Goal: Task Accomplishment & Management: Manage account settings

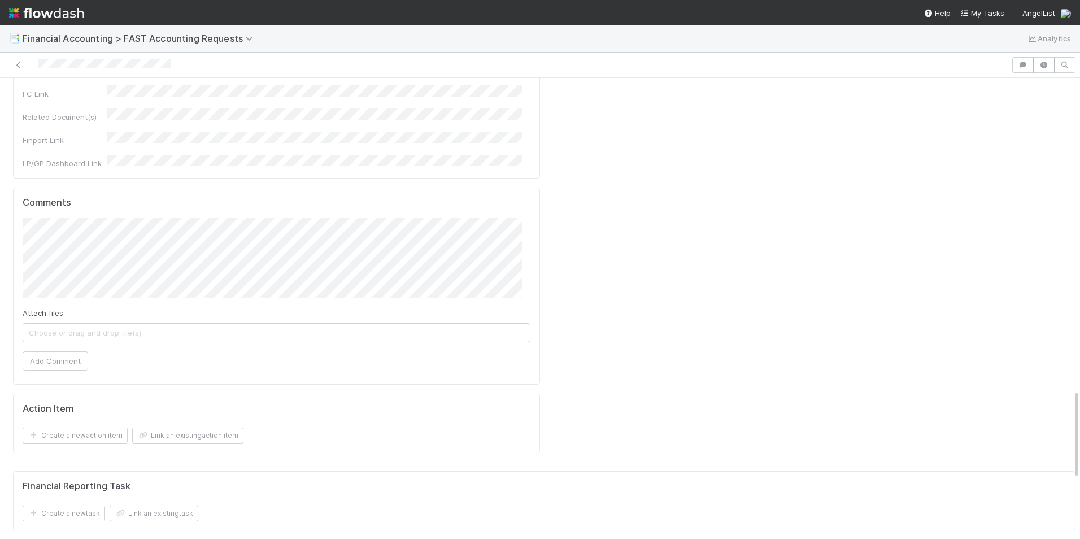
scroll to position [1582, 0]
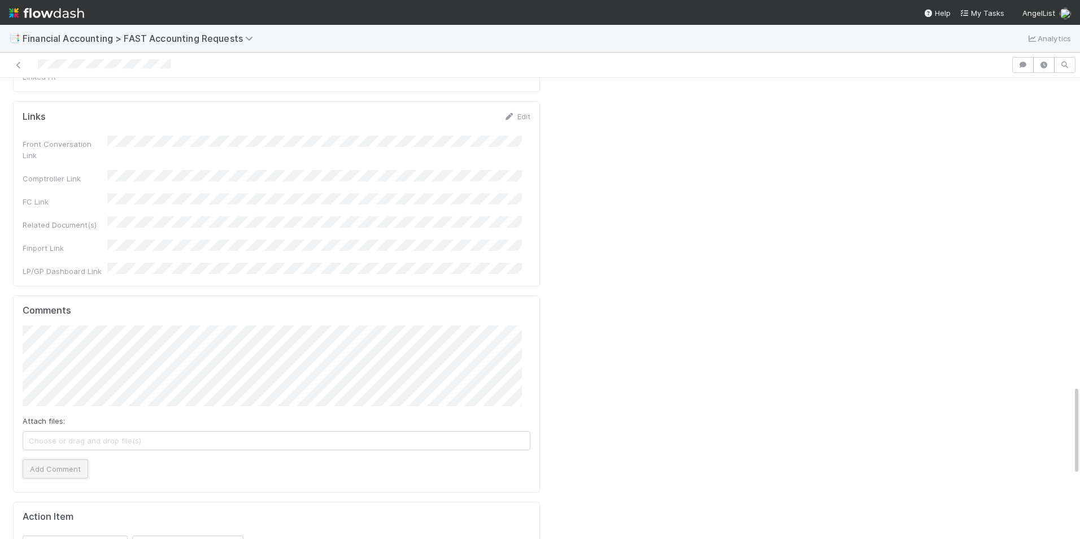
click at [58, 459] on button "Add Comment" at bounding box center [56, 468] width 66 height 19
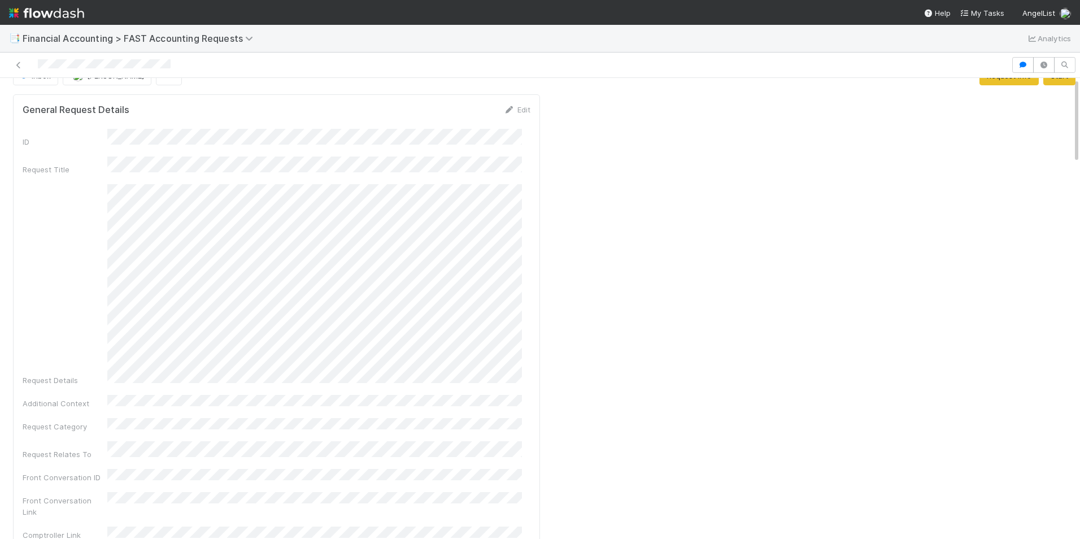
scroll to position [0, 0]
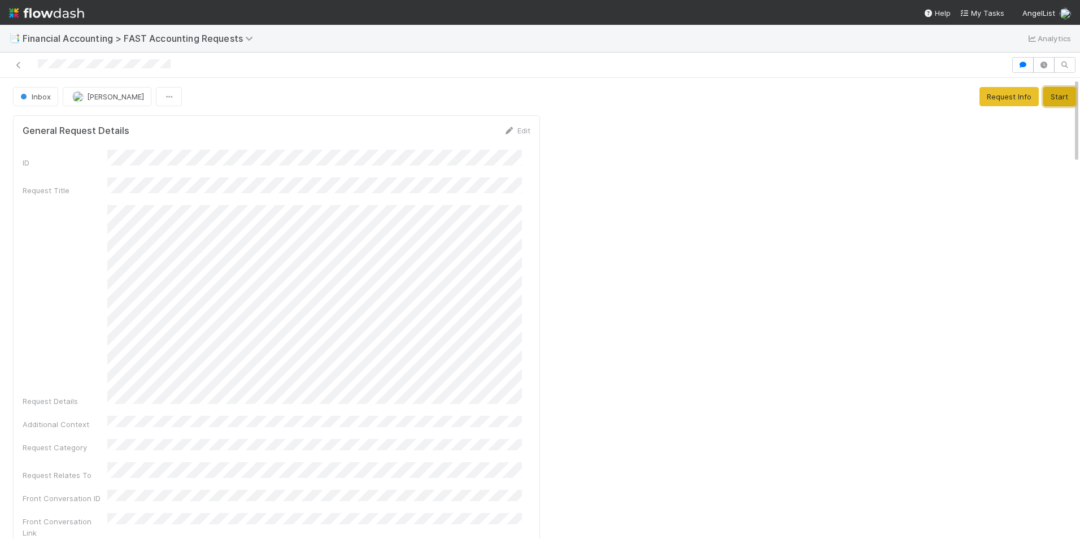
click at [1043, 97] on button "Start" at bounding box center [1059, 96] width 32 height 19
click at [1012, 99] on button "Manager Review" at bounding box center [1039, 96] width 74 height 19
click at [132, 97] on span "[PERSON_NAME]" at bounding box center [155, 96] width 57 height 9
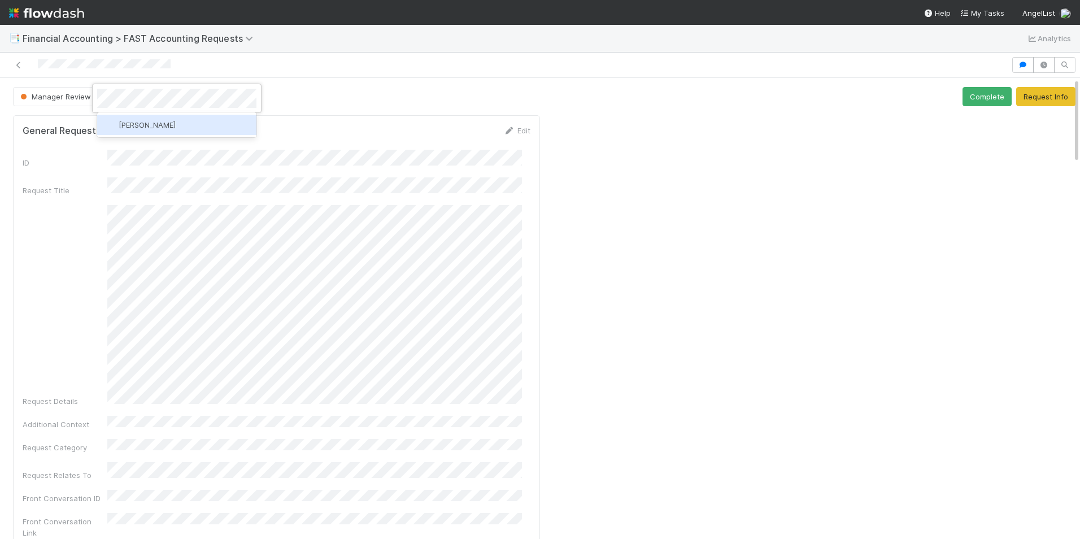
click at [157, 129] on div "[PERSON_NAME]" at bounding box center [176, 125] width 159 height 20
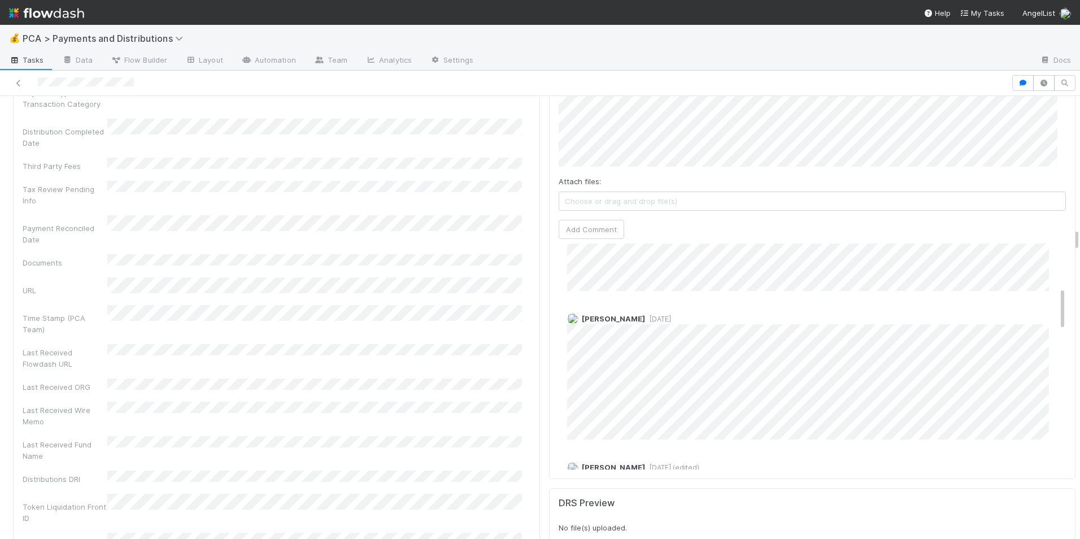
scroll to position [226, 0]
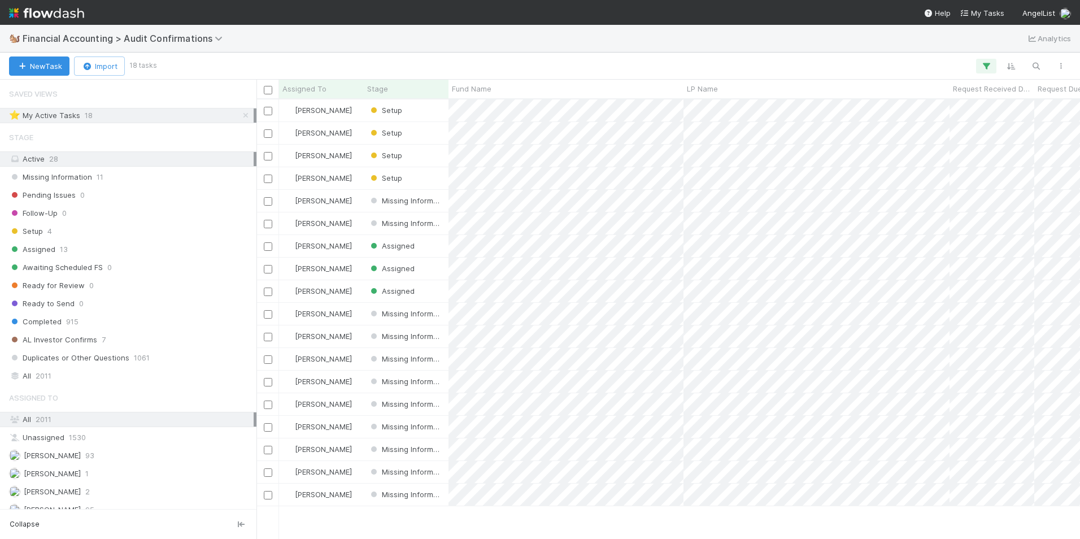
scroll to position [431, 815]
click at [333, 179] on div "[PERSON_NAME]" at bounding box center [321, 178] width 85 height 22
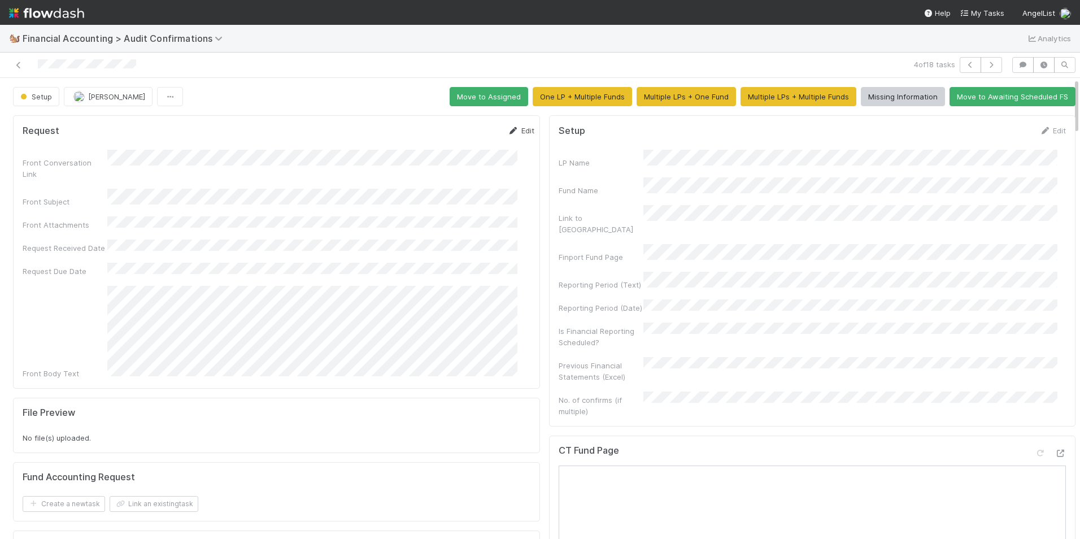
click at [508, 132] on link "Edit" at bounding box center [521, 130] width 27 height 9
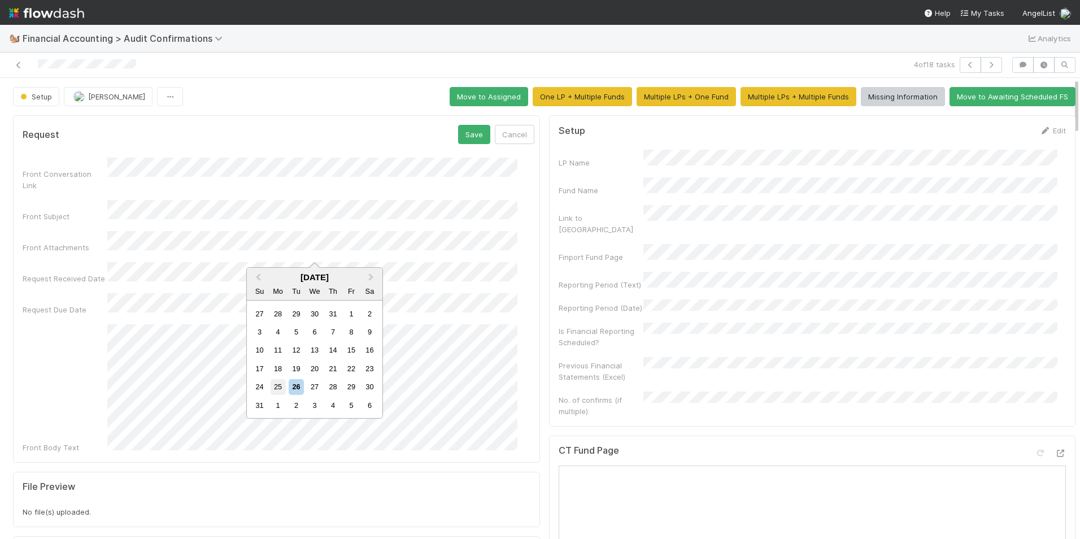
click at [280, 390] on div "25" at bounding box center [278, 386] width 15 height 15
click at [281, 432] on div "1" at bounding box center [278, 433] width 15 height 15
click at [458, 130] on button "Save" at bounding box center [474, 134] width 32 height 19
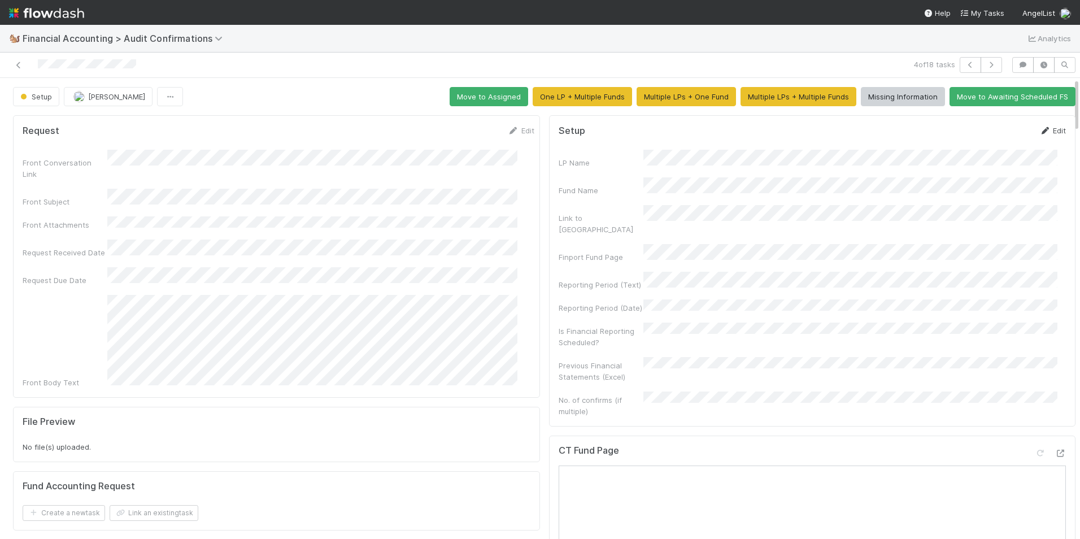
click at [1040, 130] on link "Edit" at bounding box center [1052, 130] width 27 height 9
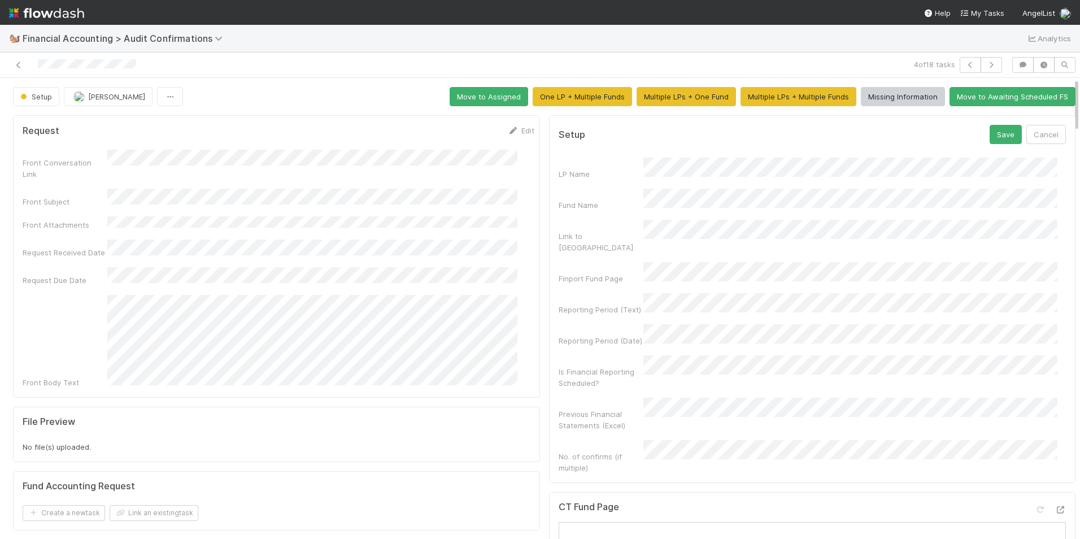
click at [593, 157] on form "Setup Save Cancel LP Name Fund Name Link to CT Finport Fund Page Reporting Peri…" at bounding box center [813, 299] width 508 height 349
click at [559, 262] on div "Finport Fund Page" at bounding box center [813, 273] width 508 height 22
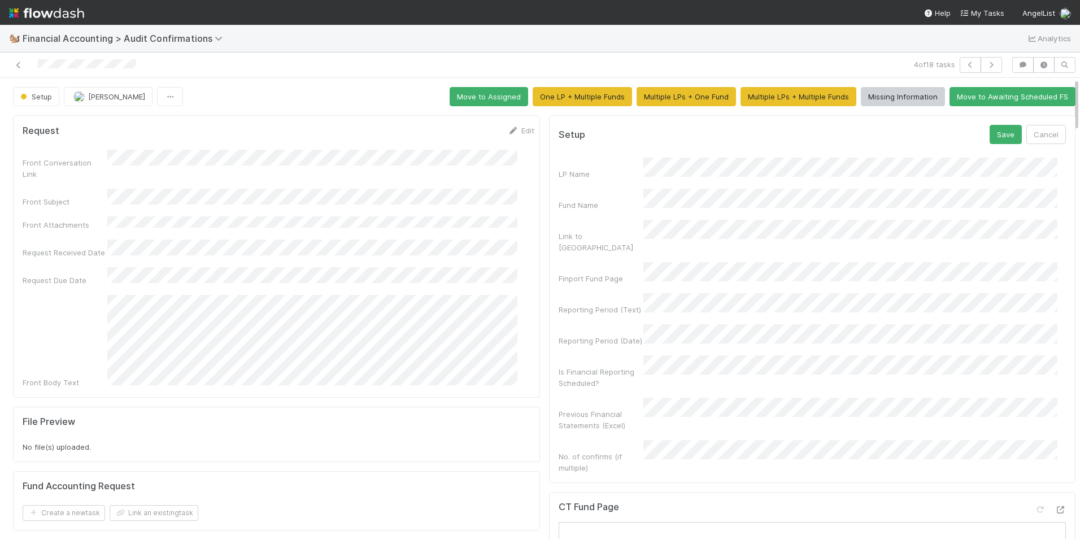
click at [594, 293] on div "Reporting Period (Text)" at bounding box center [813, 304] width 508 height 22
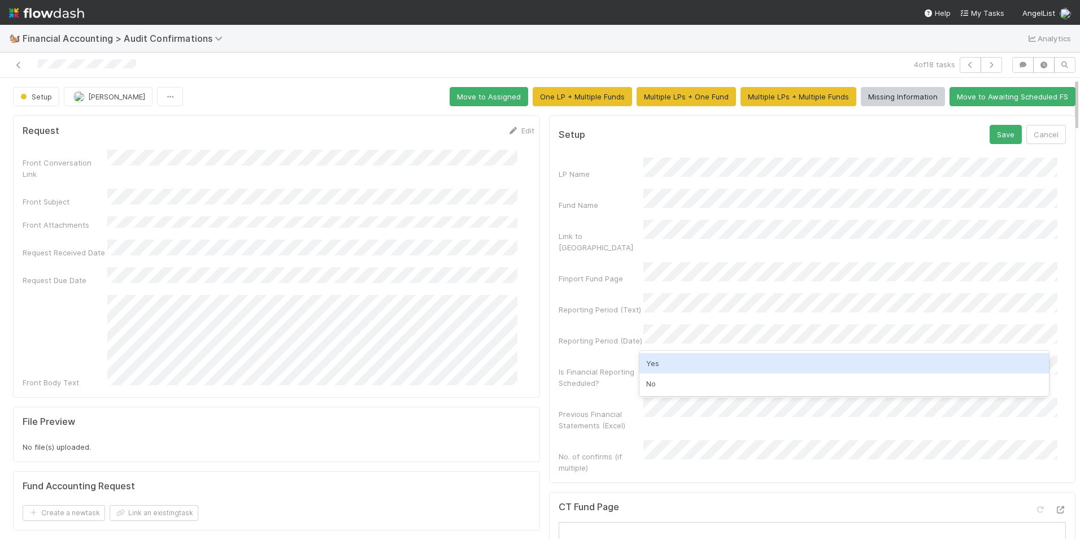
click at [666, 362] on div "Yes" at bounding box center [844, 363] width 410 height 20
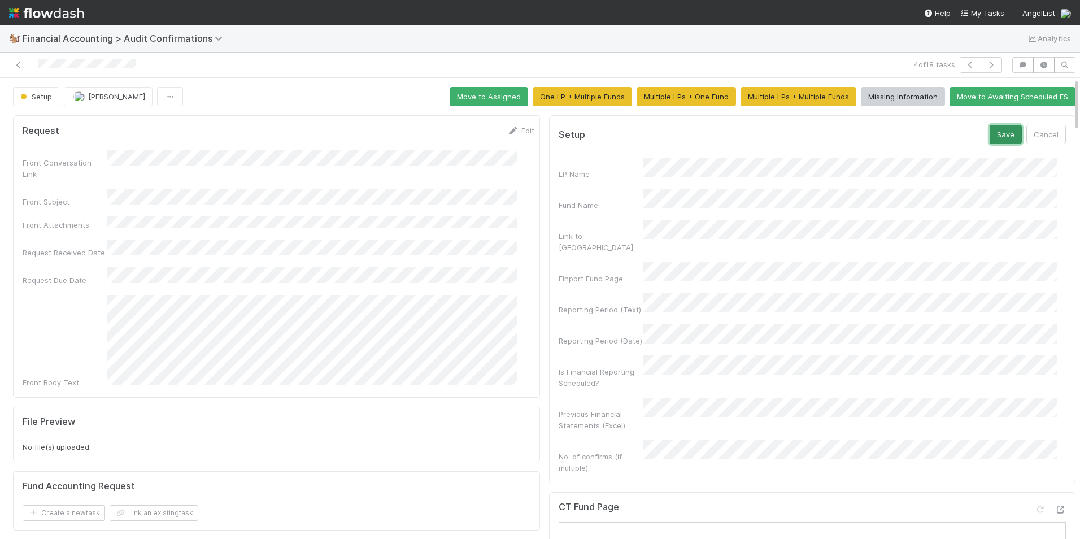
click at [990, 129] on button "Save" at bounding box center [1006, 134] width 32 height 19
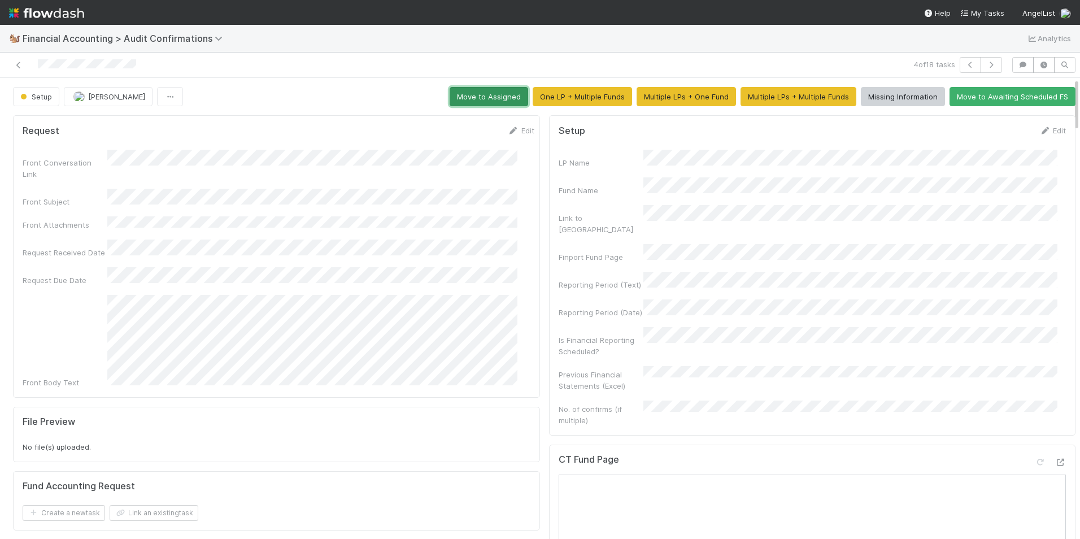
click at [481, 93] on button "Move to Assigned" at bounding box center [489, 96] width 79 height 19
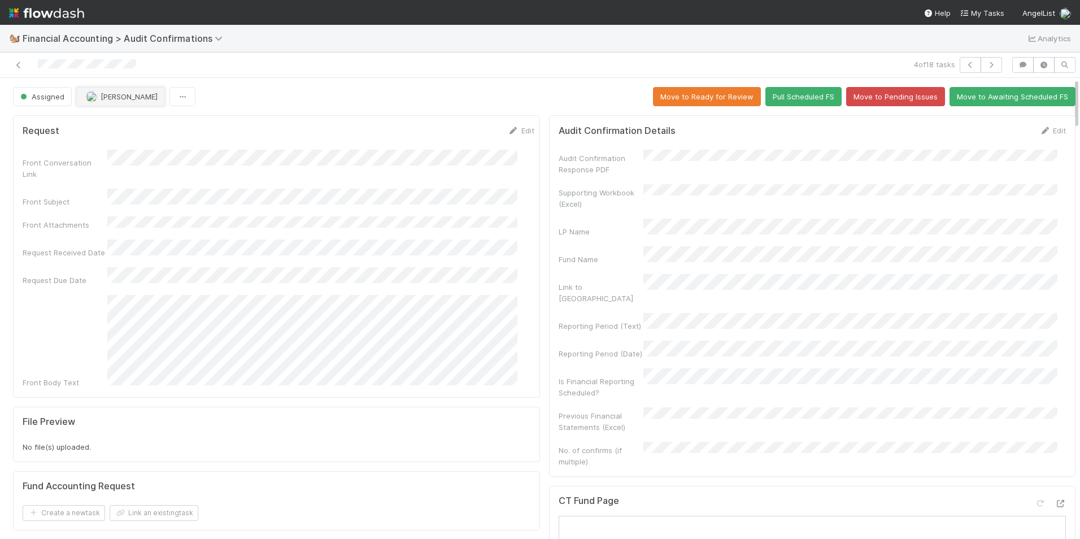
click at [119, 93] on span "[PERSON_NAME]" at bounding box center [129, 96] width 57 height 9
click at [121, 129] on div "Ronalie Nova" at bounding box center [150, 125] width 159 height 20
click at [19, 64] on icon at bounding box center [18, 65] width 11 height 7
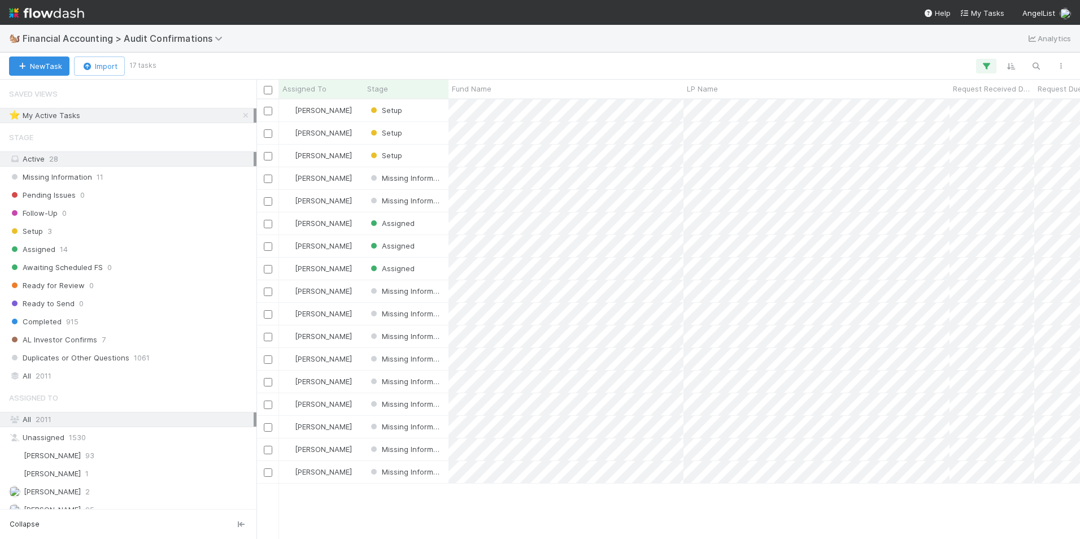
scroll to position [431, 815]
click at [342, 152] on div "[PERSON_NAME]" at bounding box center [321, 156] width 85 height 22
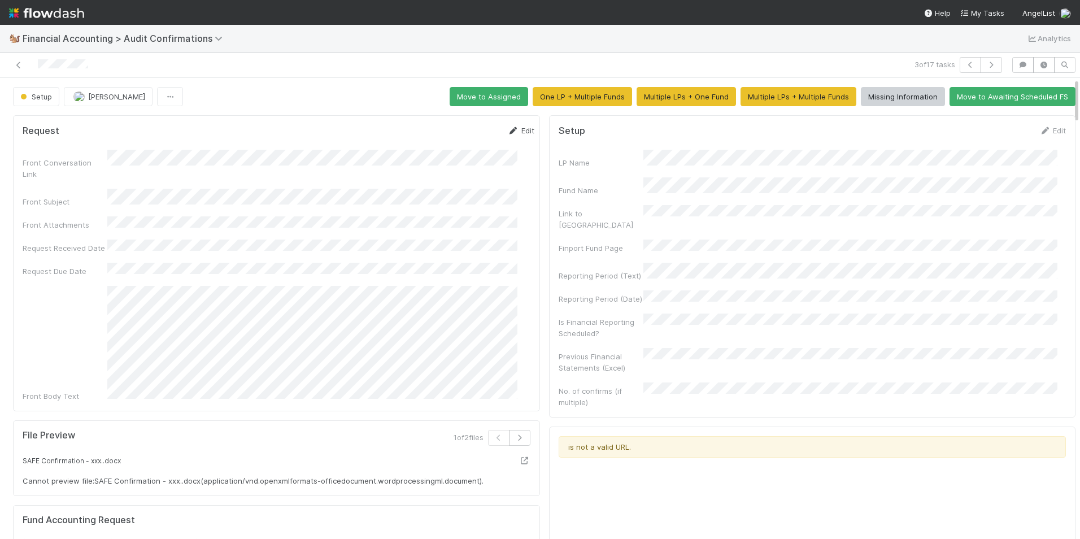
click at [508, 130] on link "Edit" at bounding box center [521, 130] width 27 height 9
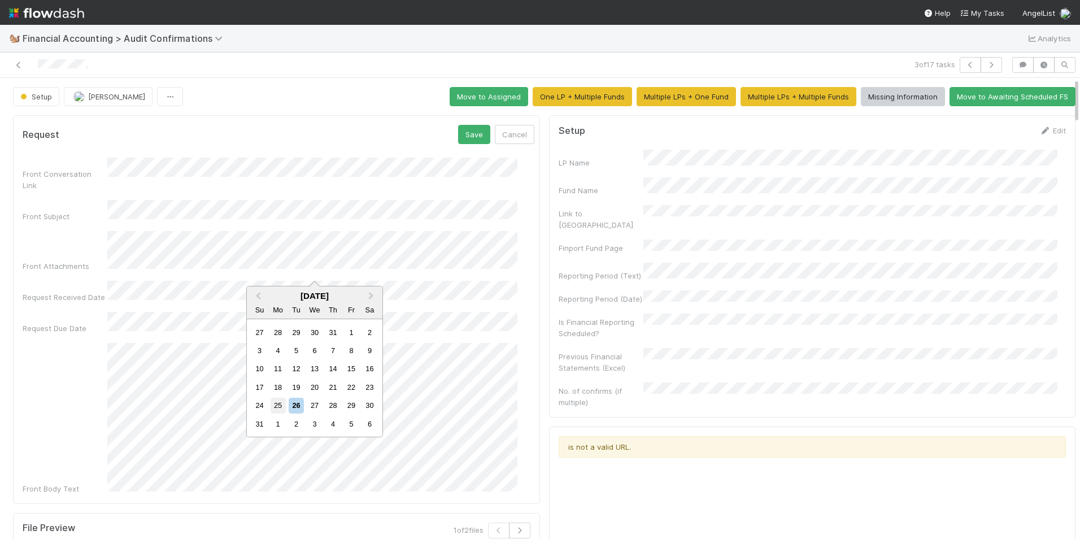
click at [276, 403] on div "25" at bounding box center [278, 405] width 15 height 15
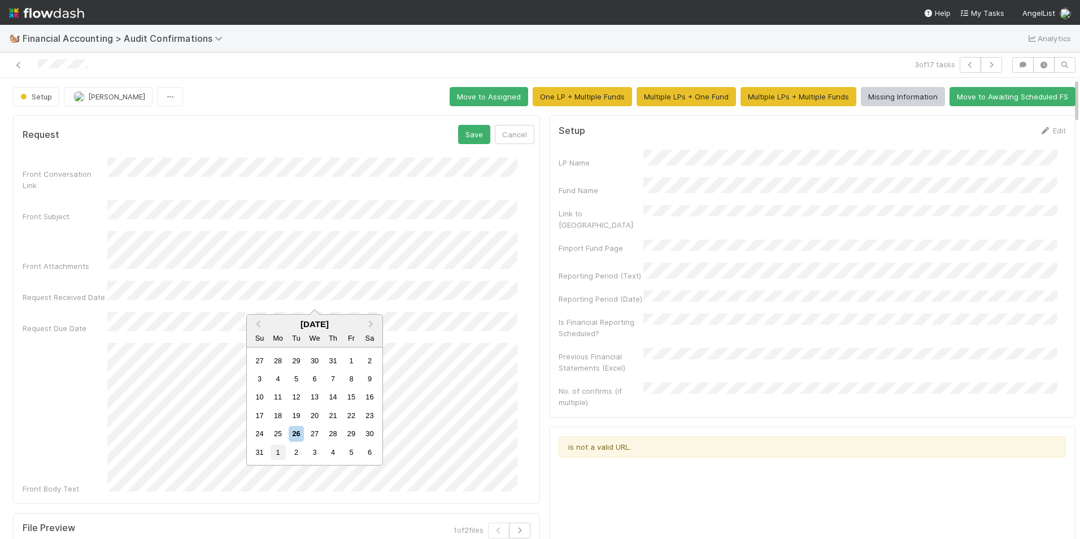
click at [275, 450] on div "1" at bounding box center [278, 452] width 15 height 15
click at [458, 136] on button "Save" at bounding box center [474, 134] width 32 height 19
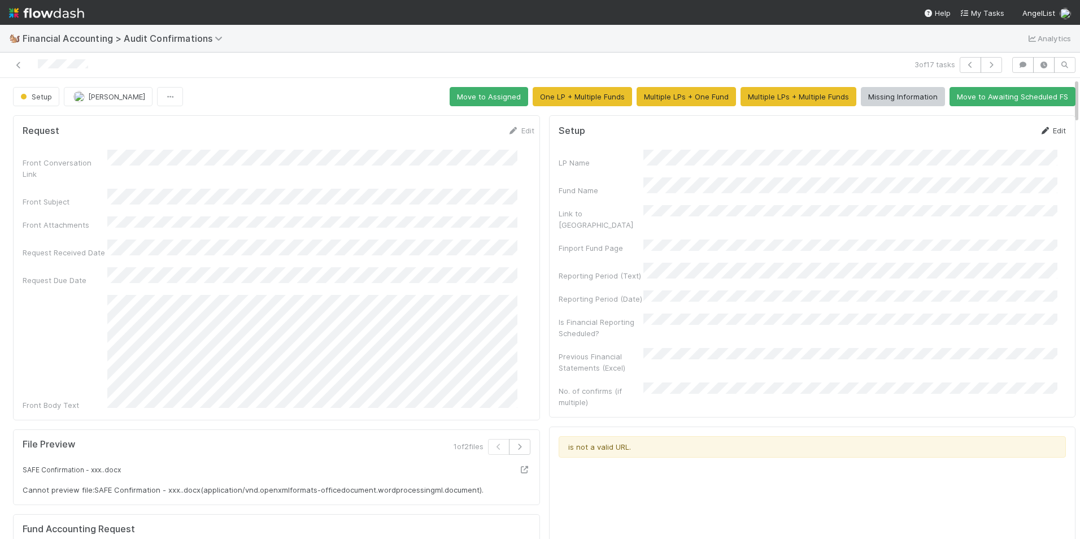
click at [1039, 126] on link "Edit" at bounding box center [1052, 130] width 27 height 9
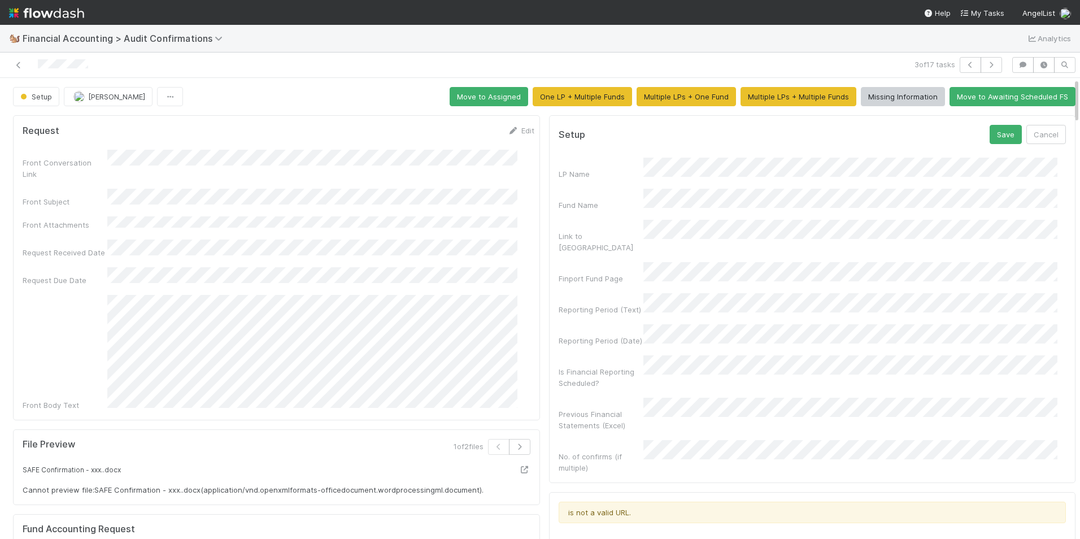
click at [611, 157] on form "Setup Save Cancel LP Name Fund Name Link to CT Finport Fund Page Reporting Peri…" at bounding box center [813, 299] width 508 height 349
click at [568, 147] on form "Setup Save Cancel LP Name Fund Name Link to CT Finport Fund Page Reporting Peri…" at bounding box center [813, 299] width 508 height 349
click at [606, 194] on div "Fund Name" at bounding box center [813, 200] width 508 height 22
click at [599, 267] on div "LP Name Fund Name Link to [GEOGRAPHIC_DATA] Finport Fund Page Reporting Period …" at bounding box center [813, 316] width 508 height 316
drag, startPoint x: 586, startPoint y: 286, endPoint x: 603, endPoint y: 284, distance: 17.7
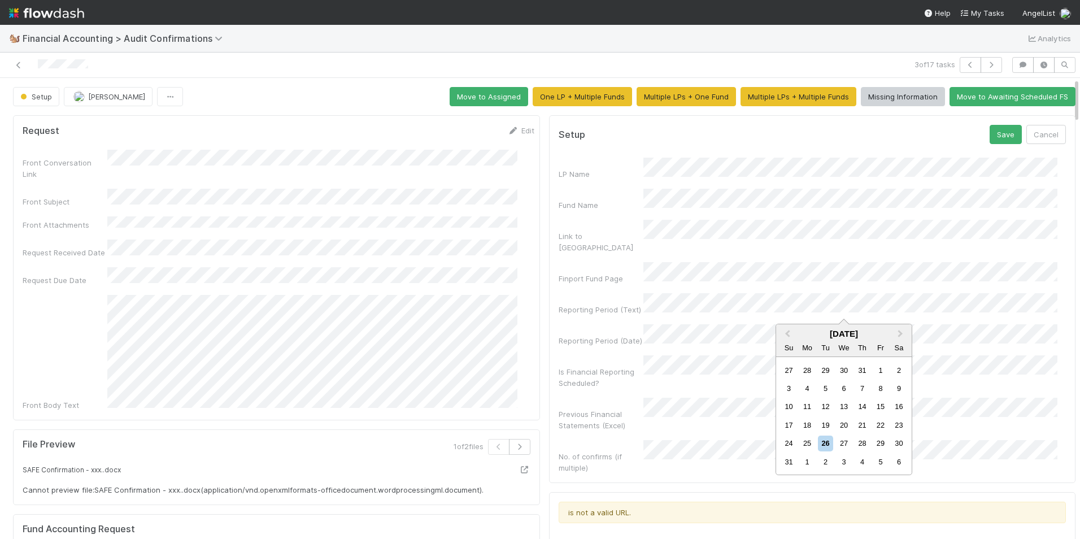
click at [587, 293] on div "Reporting Period (Text)" at bounding box center [813, 304] width 508 height 22
click at [998, 132] on button "Save" at bounding box center [1006, 134] width 32 height 19
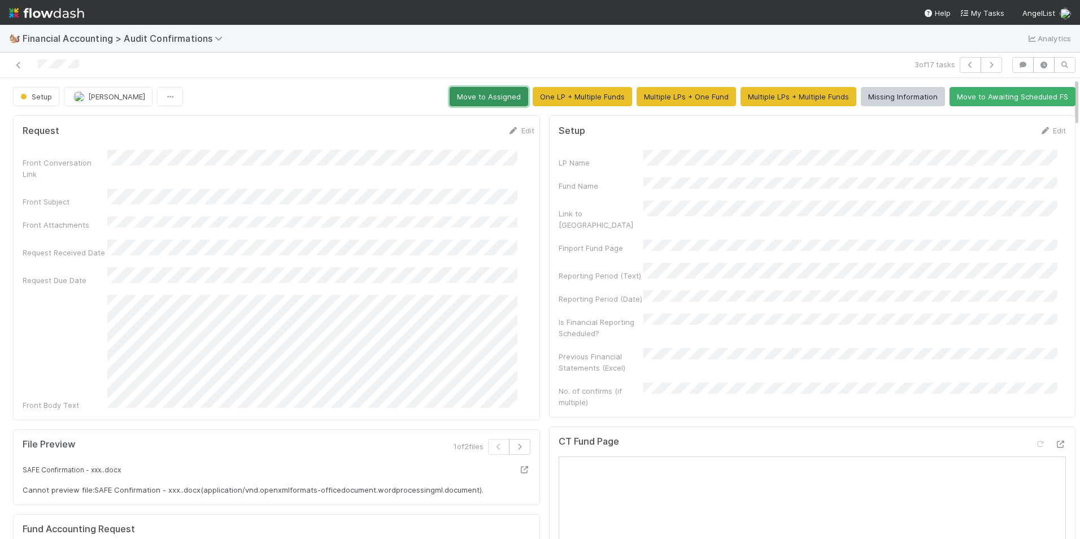
drag, startPoint x: 459, startPoint y: 97, endPoint x: 152, endPoint y: 120, distance: 308.2
click at [456, 98] on button "Move to Assigned" at bounding box center [489, 96] width 79 height 19
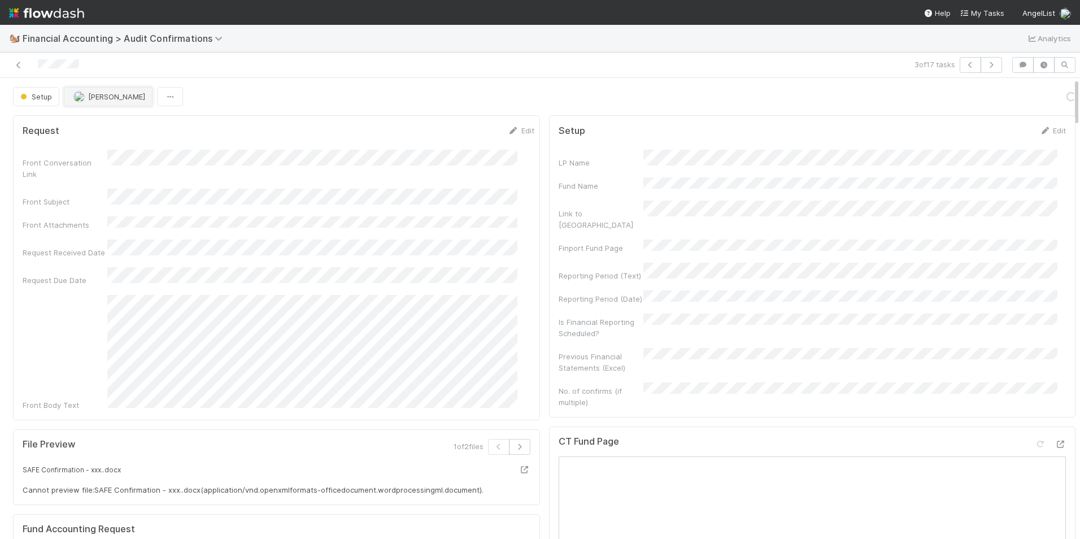
click at [102, 103] on button "[PERSON_NAME]" at bounding box center [108, 96] width 89 height 19
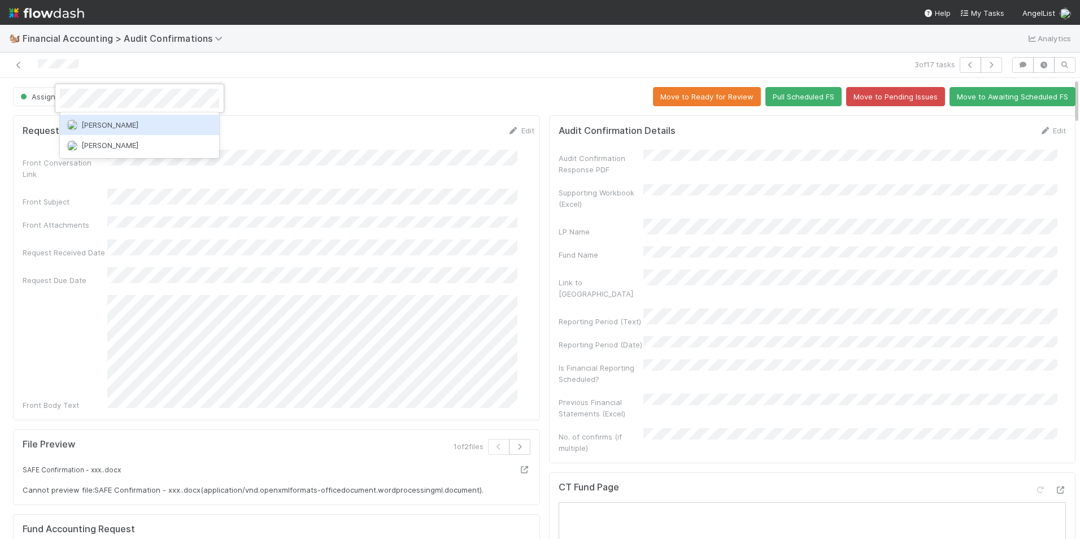
click at [114, 126] on span "[PERSON_NAME]" at bounding box center [109, 124] width 57 height 9
click at [146, 123] on div "Request Edit Front Conversation Link Front Subject Front Attachments Request Re…" at bounding box center [276, 267] width 527 height 305
click at [125, 99] on span "[PERSON_NAME]" at bounding box center [129, 96] width 57 height 9
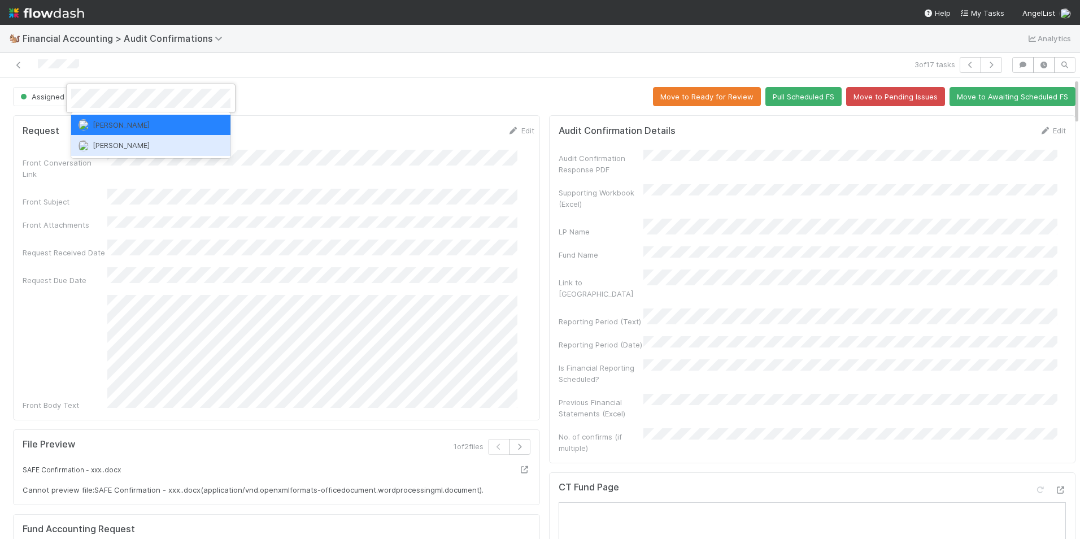
click at [129, 146] on span "[PERSON_NAME]" at bounding box center [121, 145] width 57 height 9
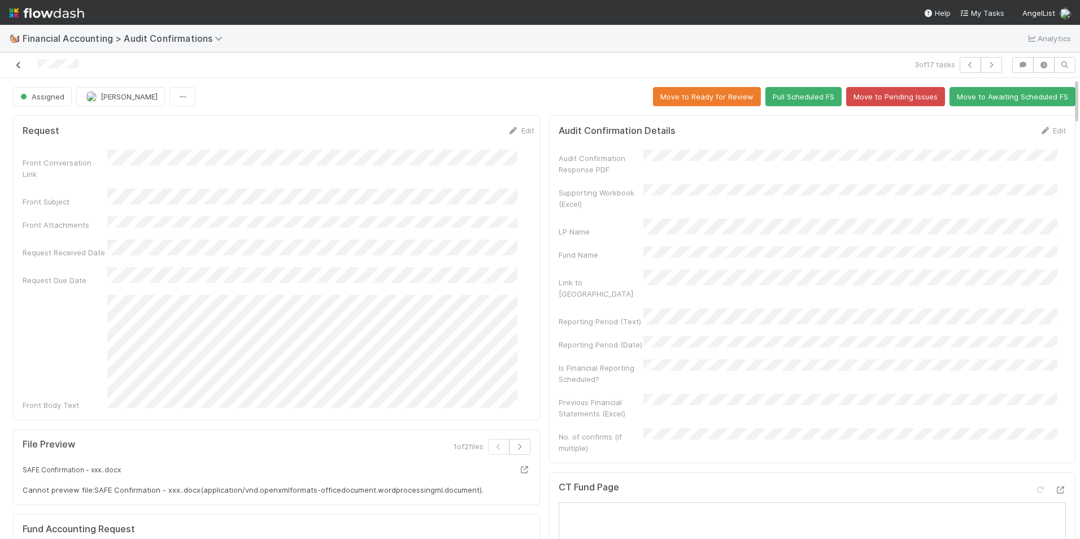
click at [14, 66] on icon at bounding box center [18, 65] width 11 height 7
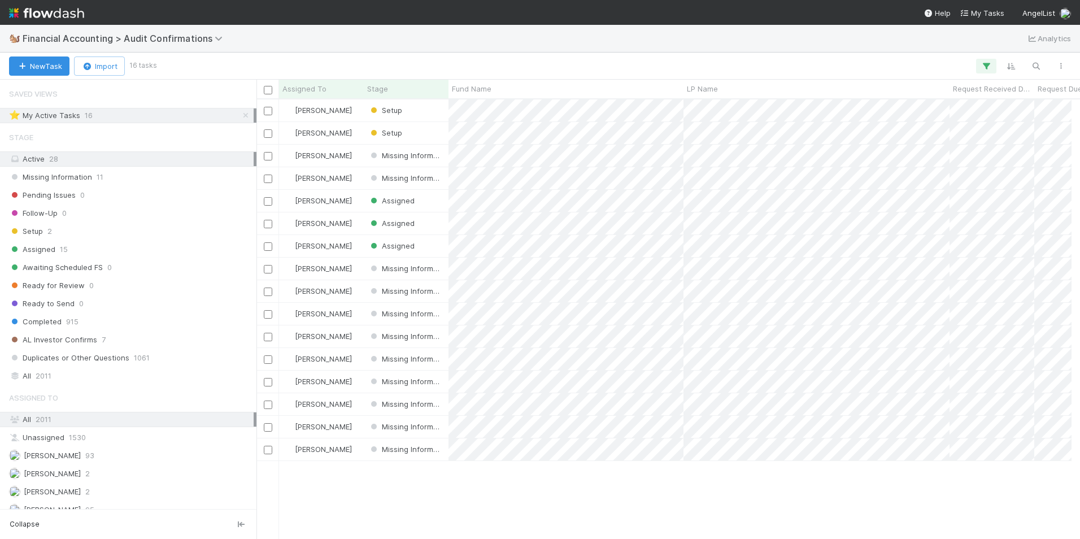
scroll to position [9, 9]
click at [428, 138] on div "Setup" at bounding box center [406, 133] width 85 height 22
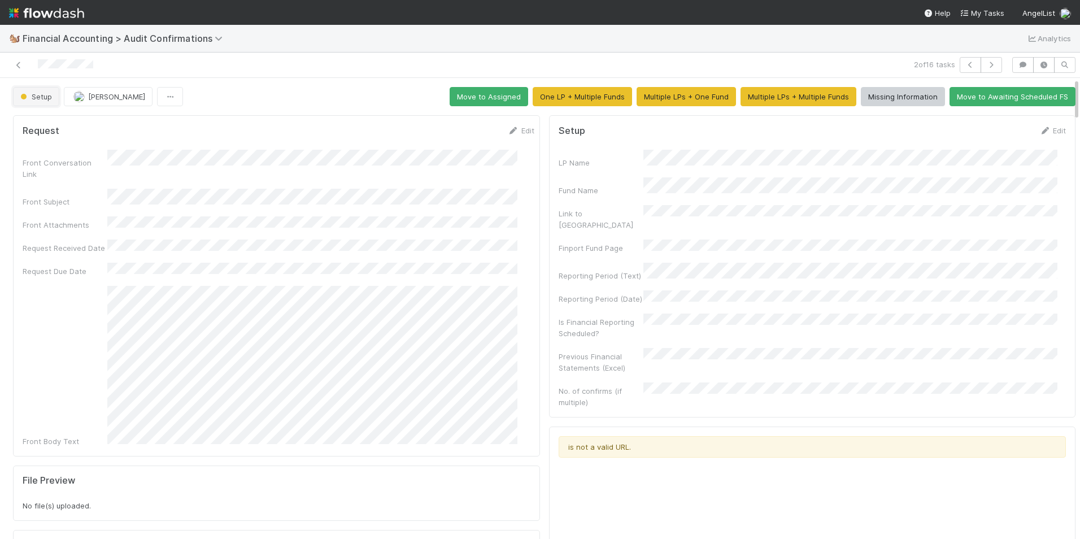
click at [43, 99] on span "Setup" at bounding box center [35, 96] width 34 height 9
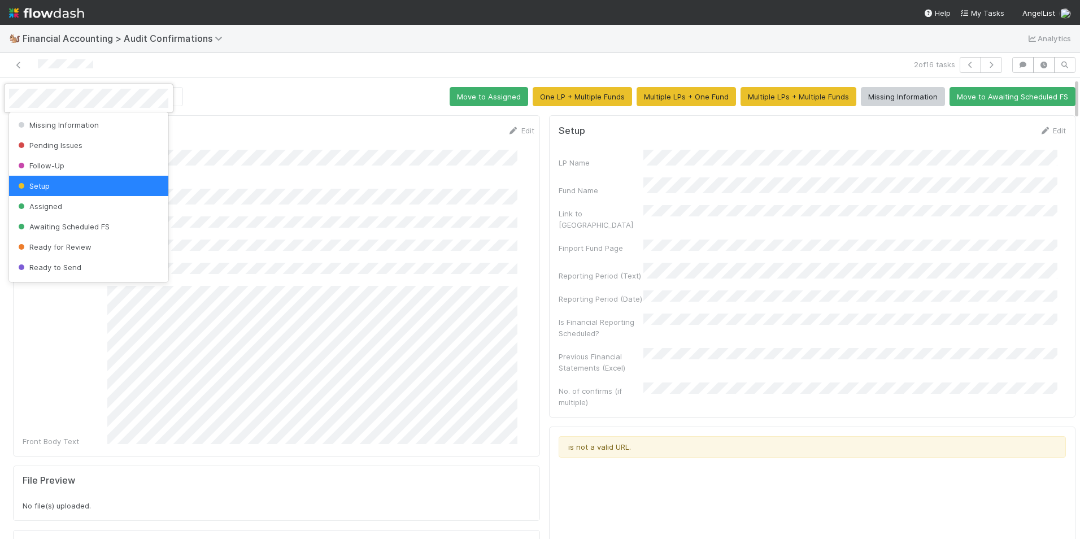
scroll to position [59, 0]
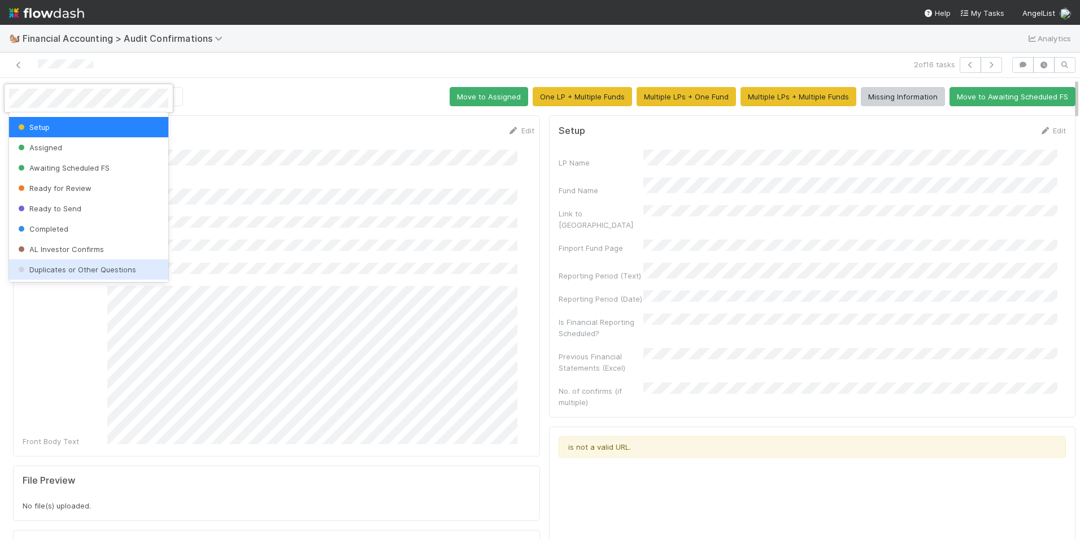
click at [78, 271] on span "Duplicates or Other Questions" at bounding box center [76, 269] width 120 height 9
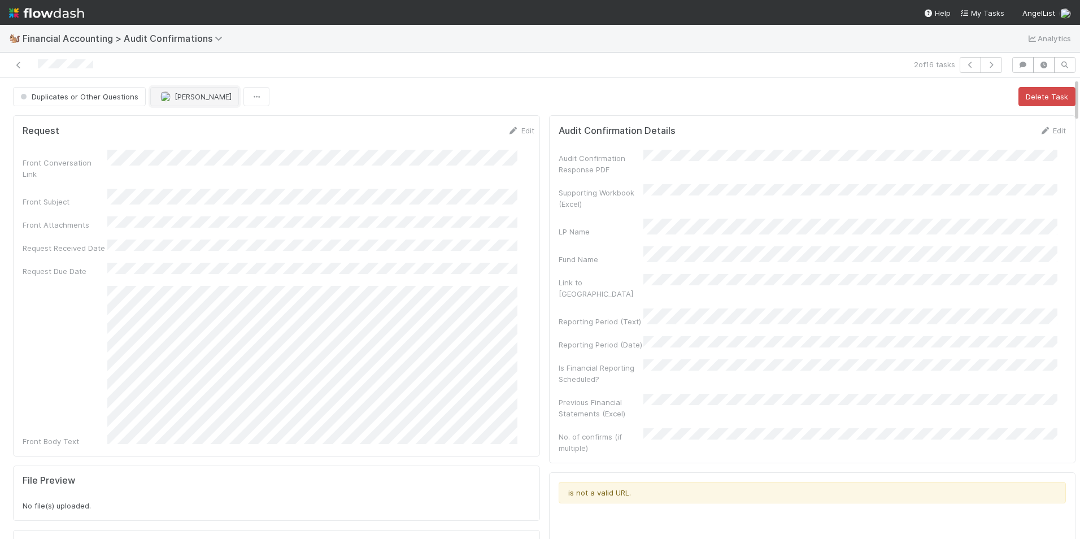
click at [175, 100] on span "[PERSON_NAME]" at bounding box center [203, 96] width 57 height 9
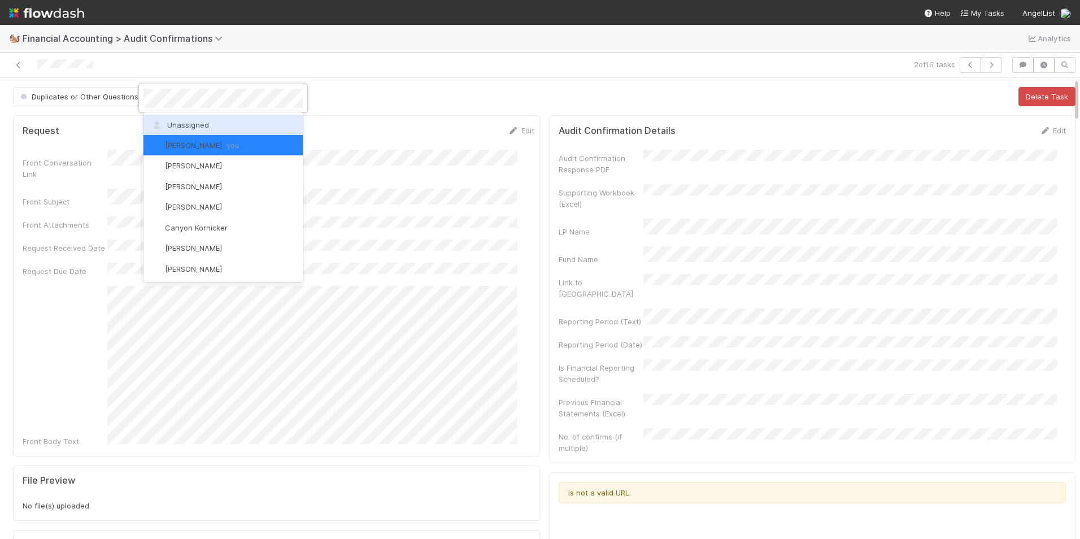
drag, startPoint x: 172, startPoint y: 121, endPoint x: 147, endPoint y: 114, distance: 25.8
click at [172, 121] on span "Unassigned" at bounding box center [179, 124] width 59 height 9
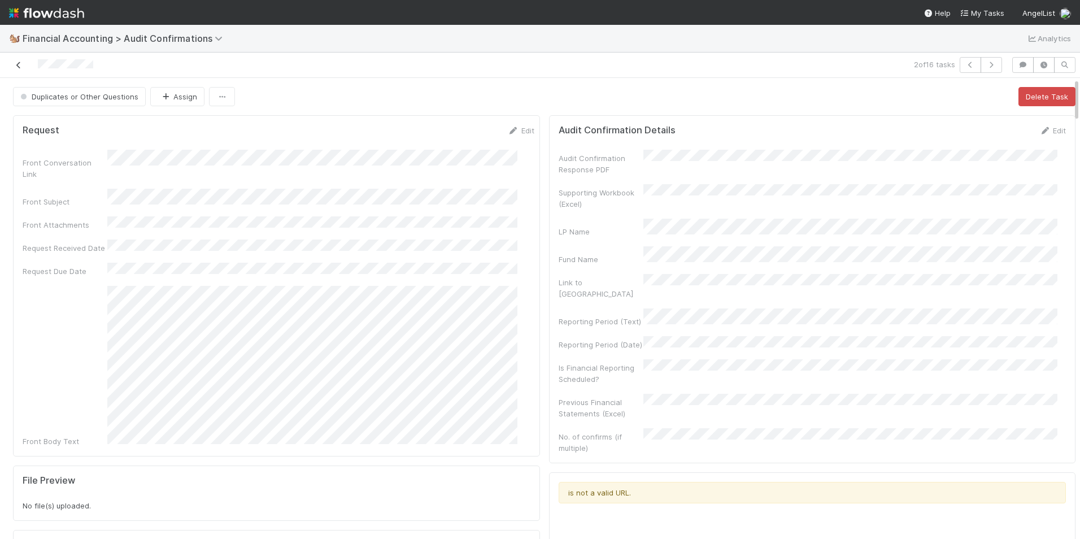
click at [21, 66] on icon at bounding box center [18, 65] width 11 height 7
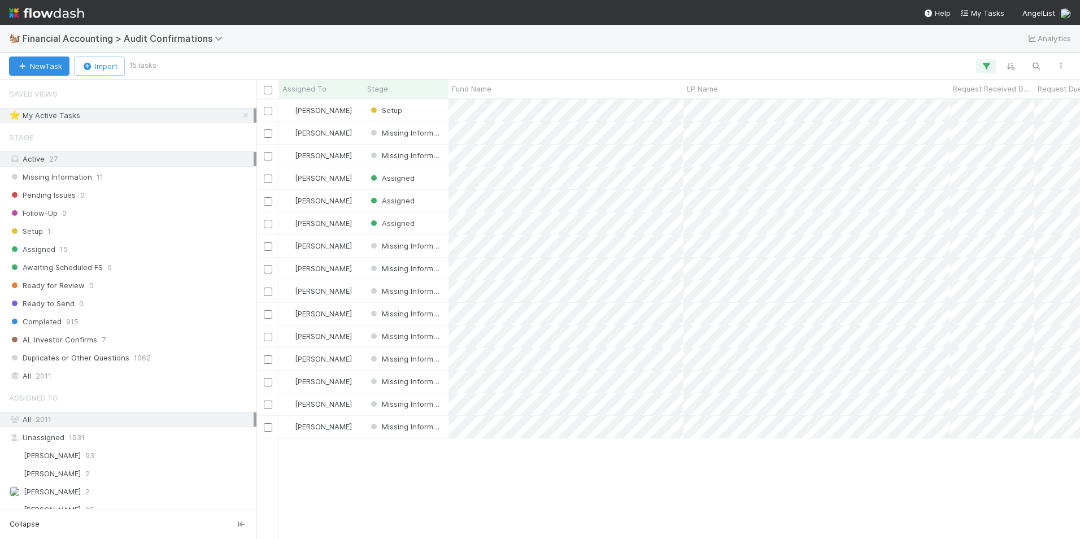
scroll to position [431, 815]
click at [435, 113] on div "Setup" at bounding box center [406, 110] width 85 height 22
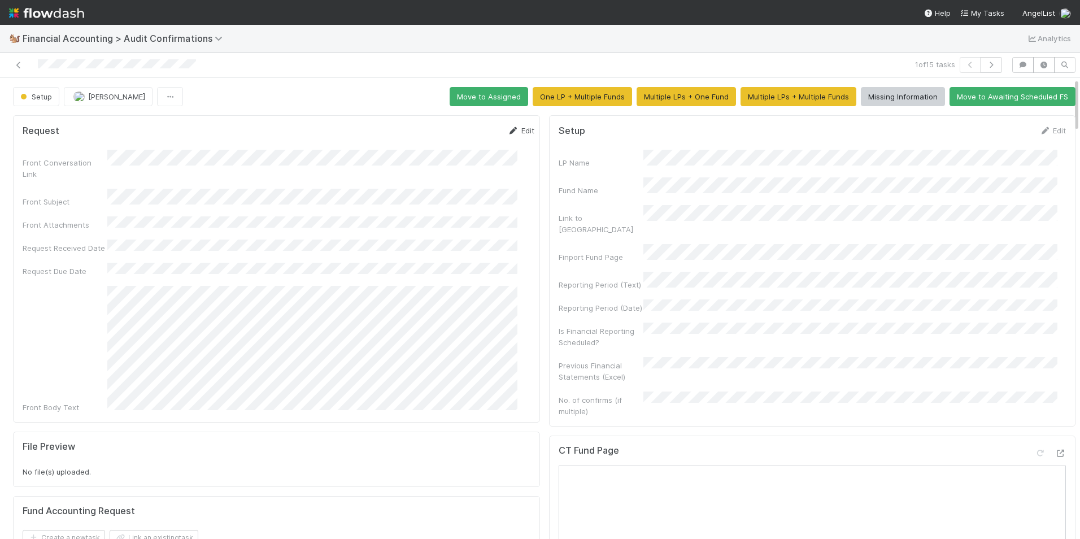
click at [508, 133] on icon at bounding box center [513, 130] width 11 height 7
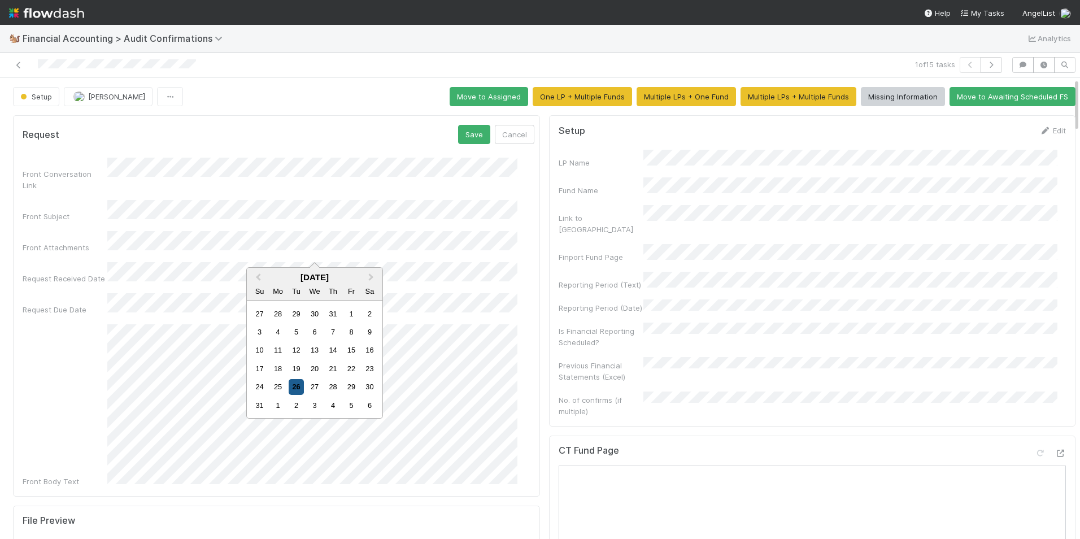
click at [291, 386] on div "26" at bounding box center [296, 386] width 15 height 15
click at [293, 428] on div "2" at bounding box center [296, 433] width 15 height 15
click at [458, 131] on button "Save" at bounding box center [474, 134] width 32 height 19
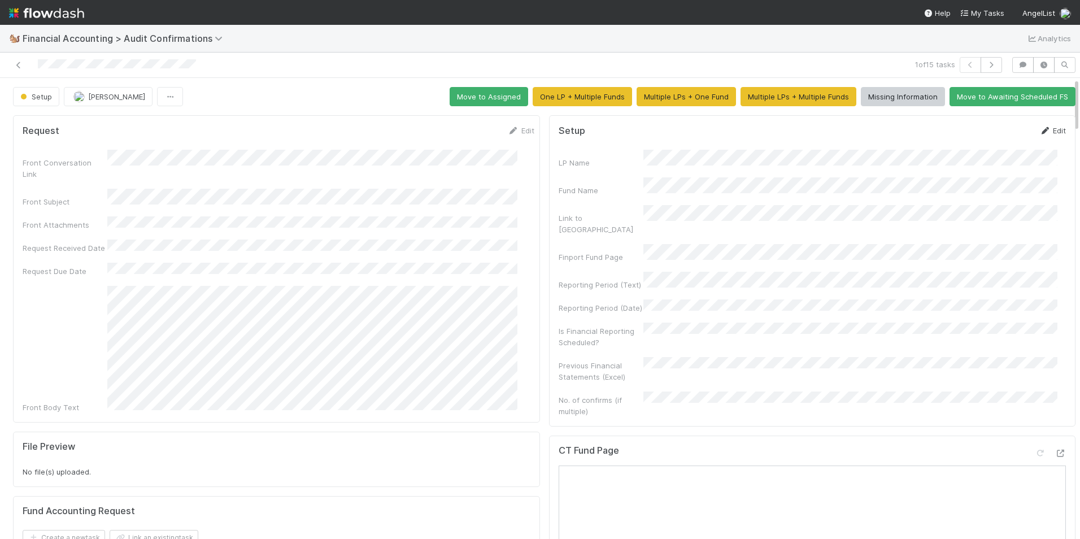
click at [1039, 131] on link "Edit" at bounding box center [1052, 130] width 27 height 9
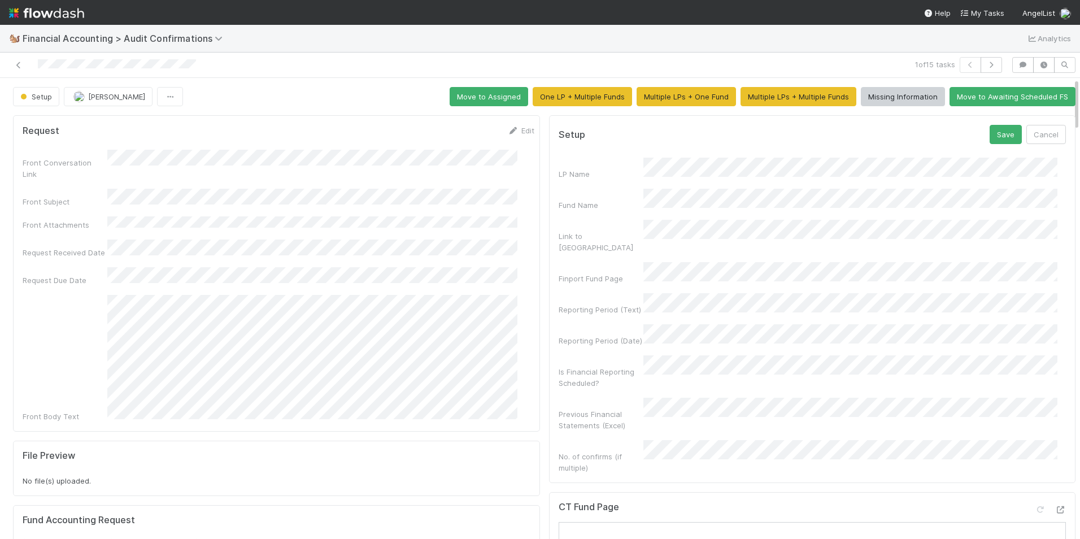
click at [608, 293] on div "Reporting Period (Text)" at bounding box center [813, 304] width 508 height 22
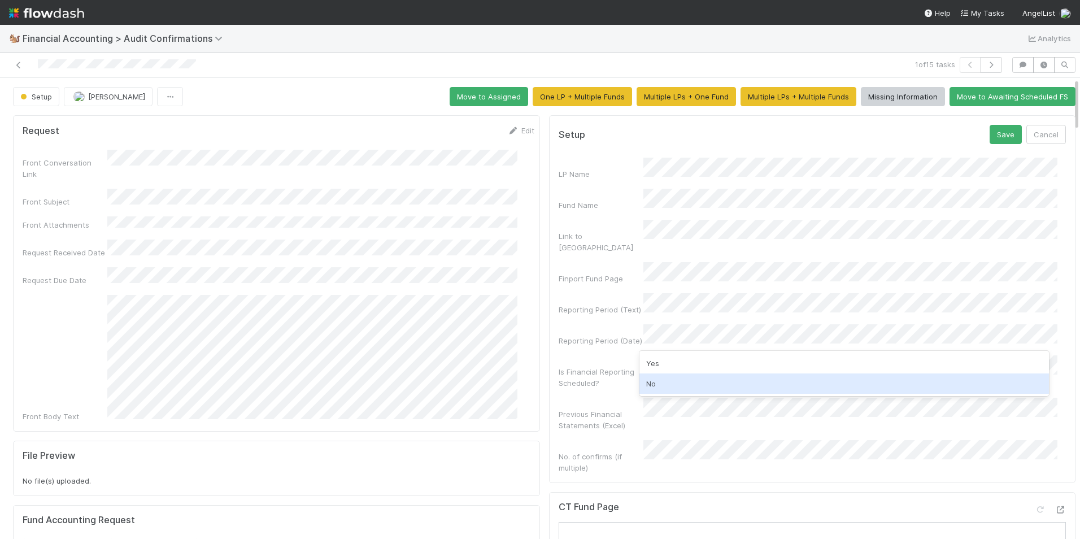
click at [689, 383] on div "No" at bounding box center [844, 383] width 410 height 20
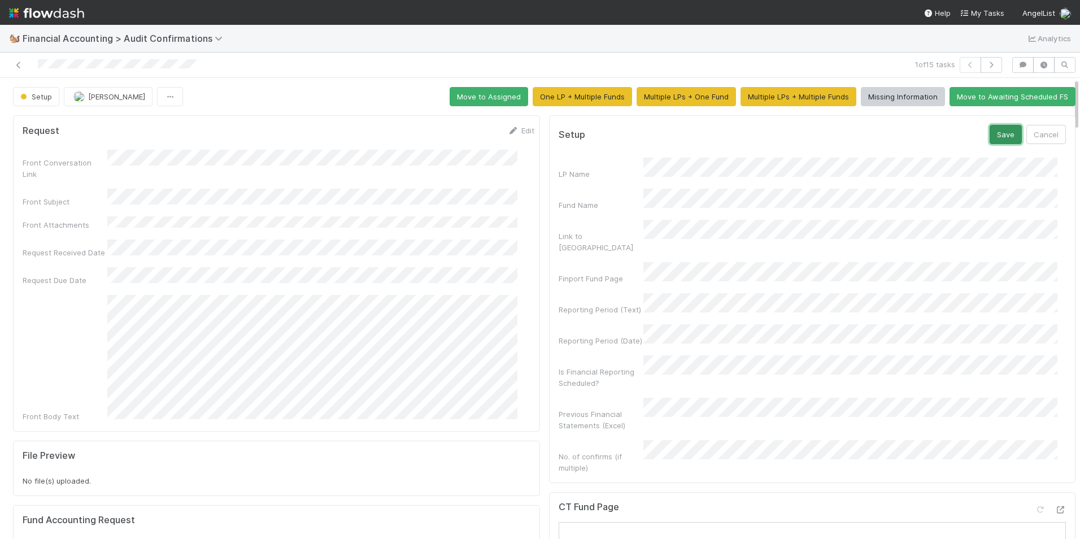
click at [990, 138] on button "Save" at bounding box center [1006, 134] width 32 height 19
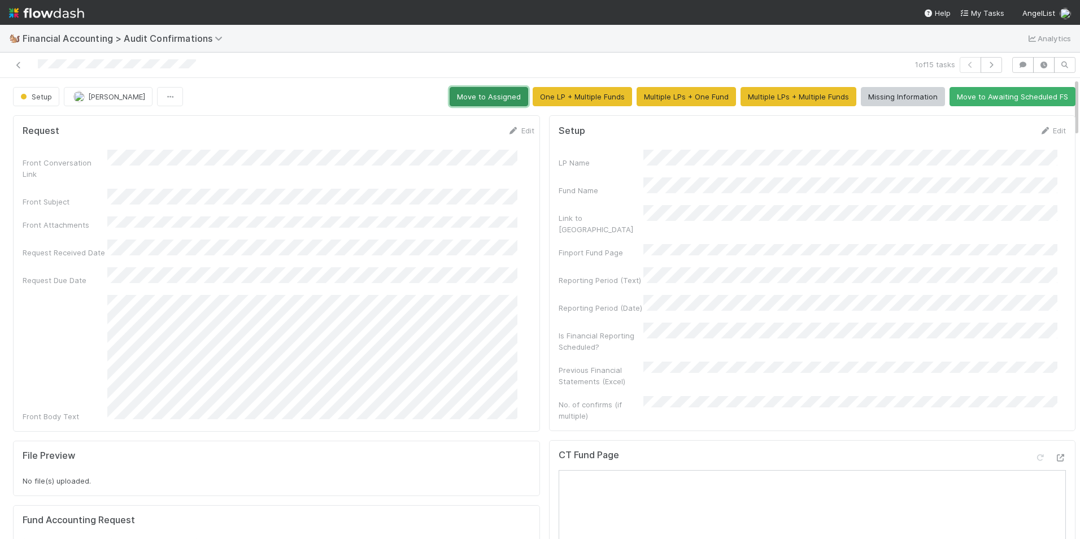
click at [478, 97] on button "Move to Assigned" at bounding box center [489, 96] width 79 height 19
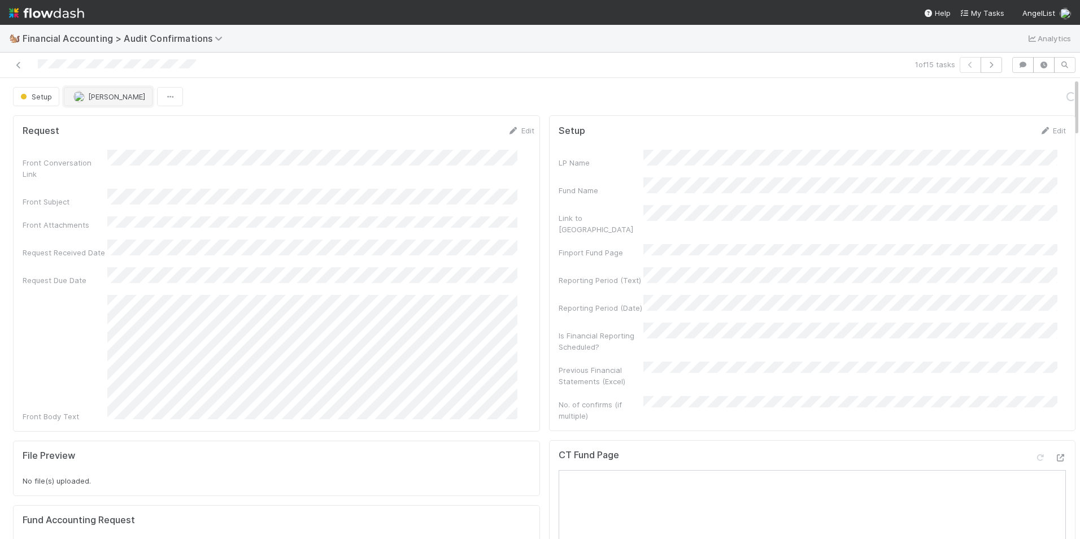
click at [88, 98] on span "[PERSON_NAME]" at bounding box center [109, 96] width 72 height 9
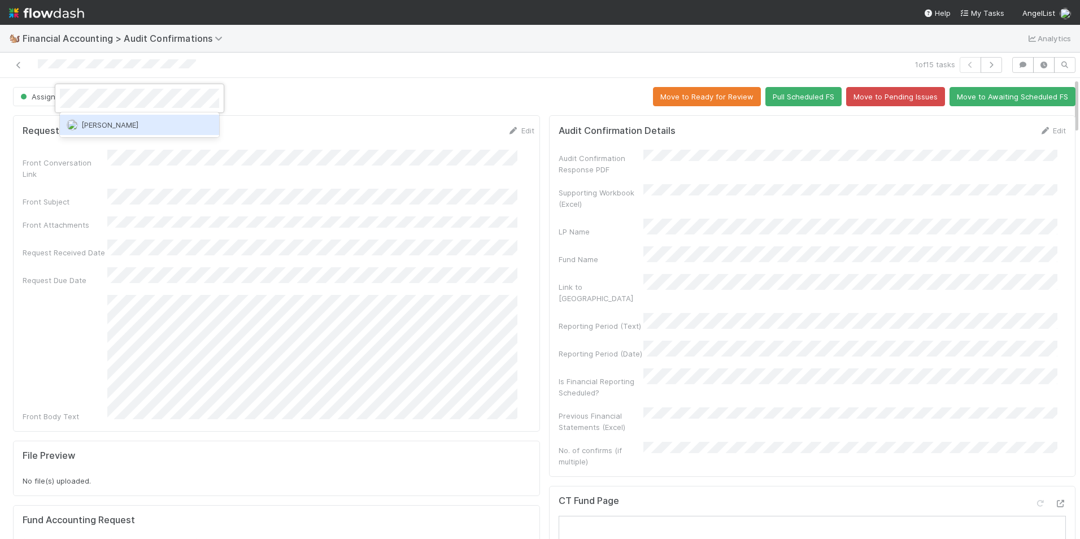
click at [124, 132] on div "[PERSON_NAME]" at bounding box center [139, 125] width 159 height 20
click at [14, 62] on icon at bounding box center [18, 65] width 11 height 7
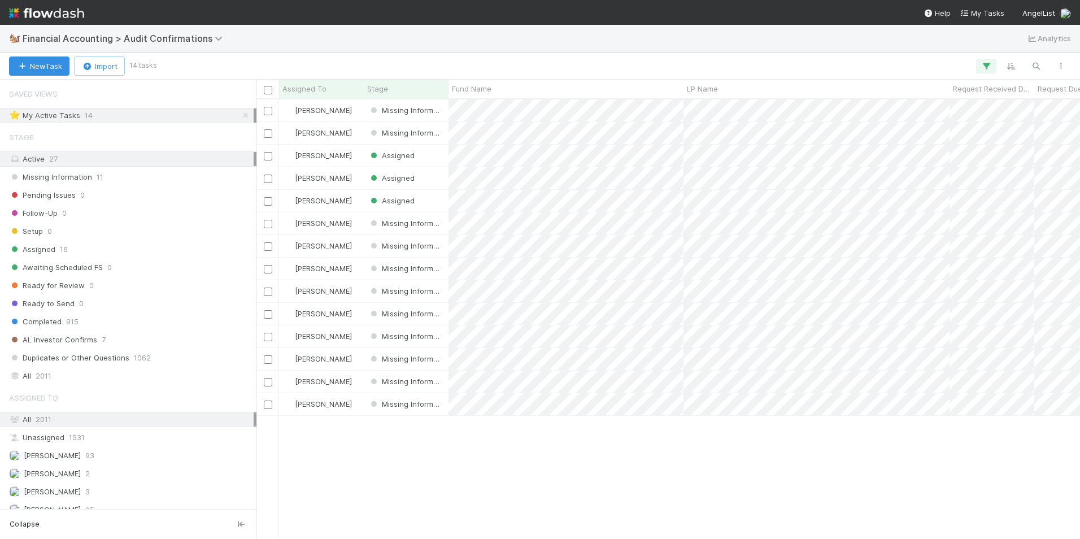
scroll to position [431, 815]
click at [351, 156] on div "[PERSON_NAME]" at bounding box center [321, 156] width 85 height 22
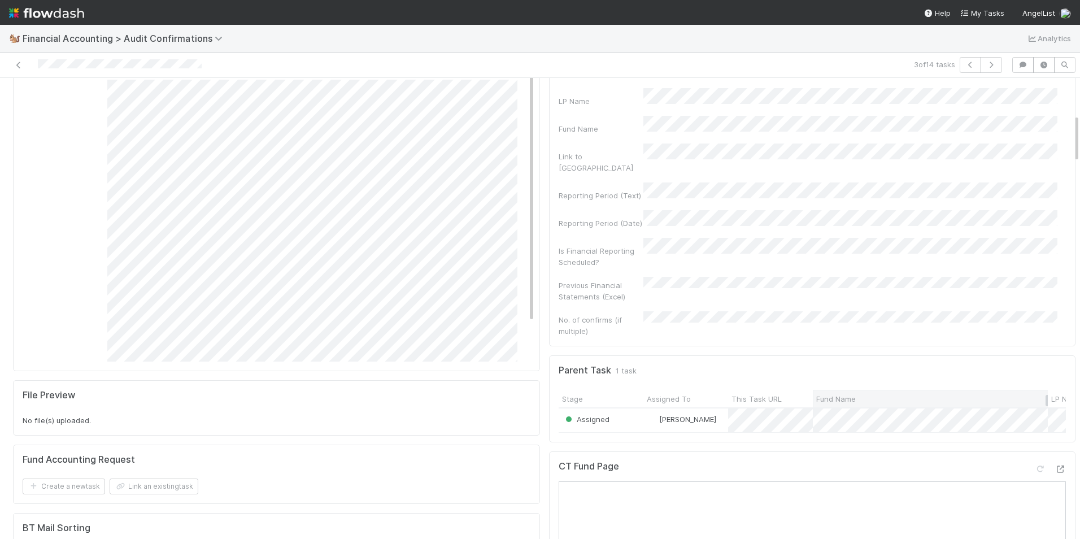
scroll to position [339, 0]
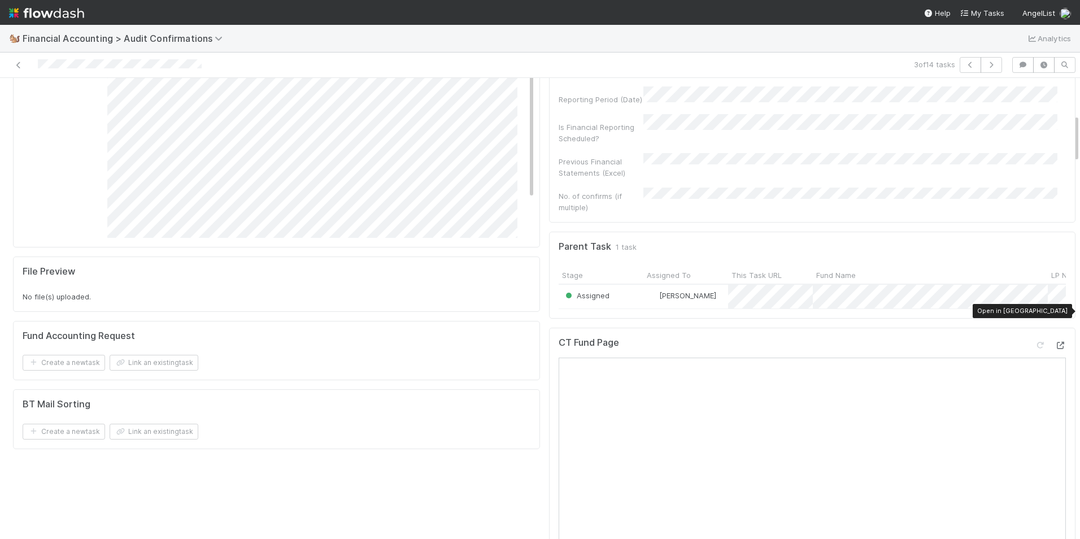
click at [1055, 342] on icon at bounding box center [1060, 345] width 11 height 7
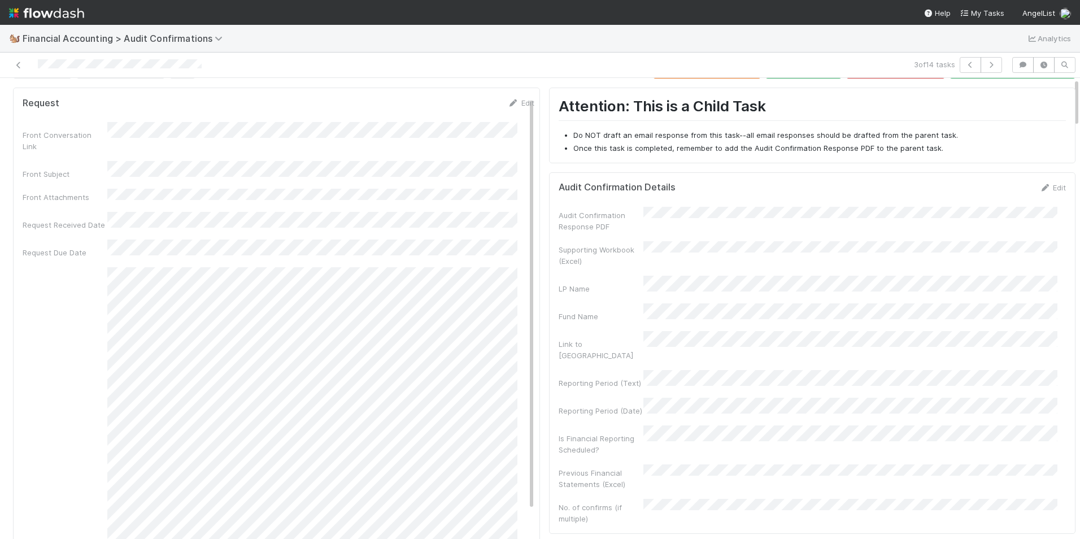
scroll to position [0, 0]
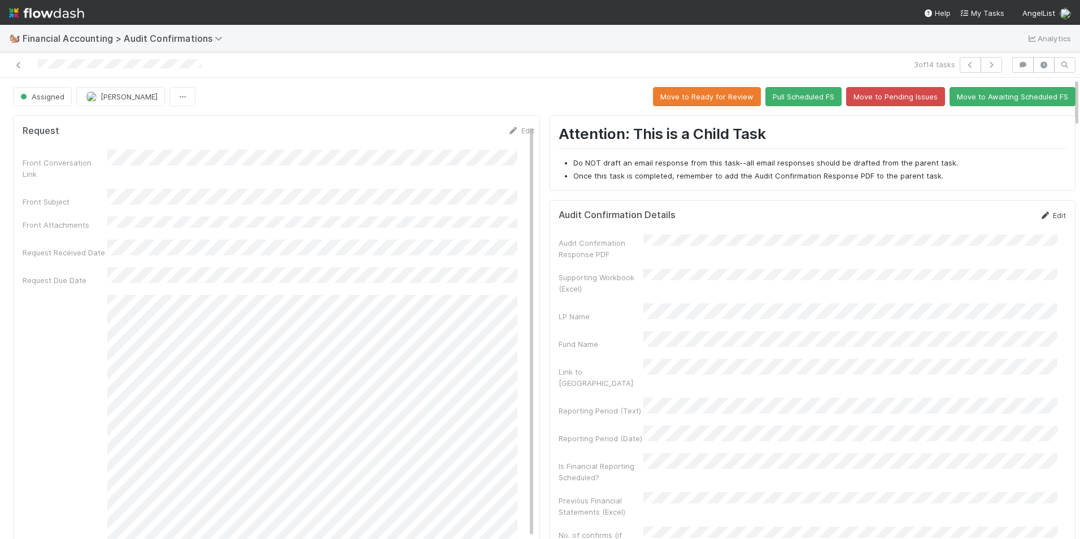
click at [1039, 214] on icon at bounding box center [1044, 215] width 11 height 7
click at [990, 219] on button "Save" at bounding box center [1006, 219] width 32 height 19
click at [720, 94] on button "Move to Ready for Review" at bounding box center [707, 96] width 108 height 19
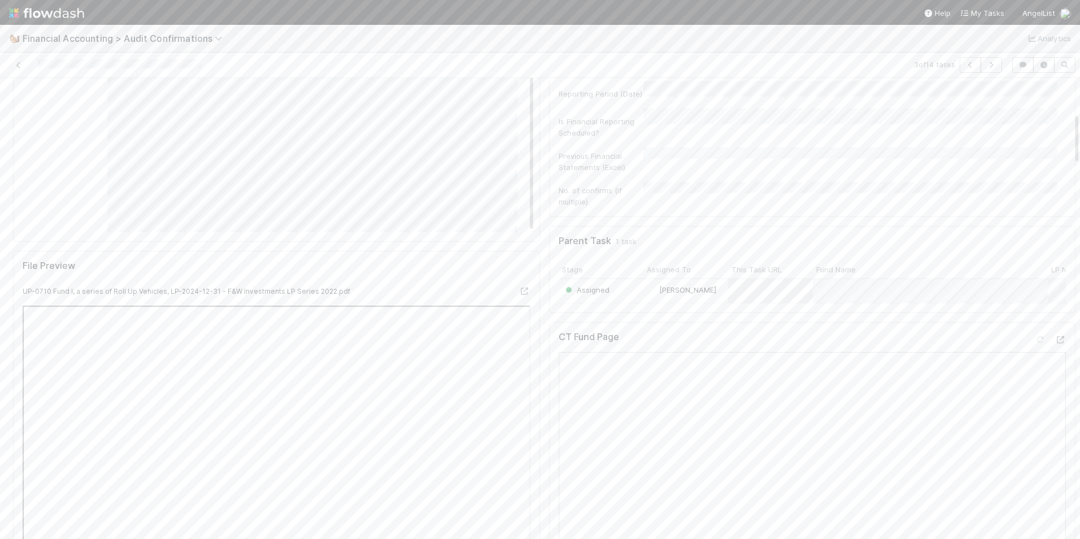
scroll to position [452, 0]
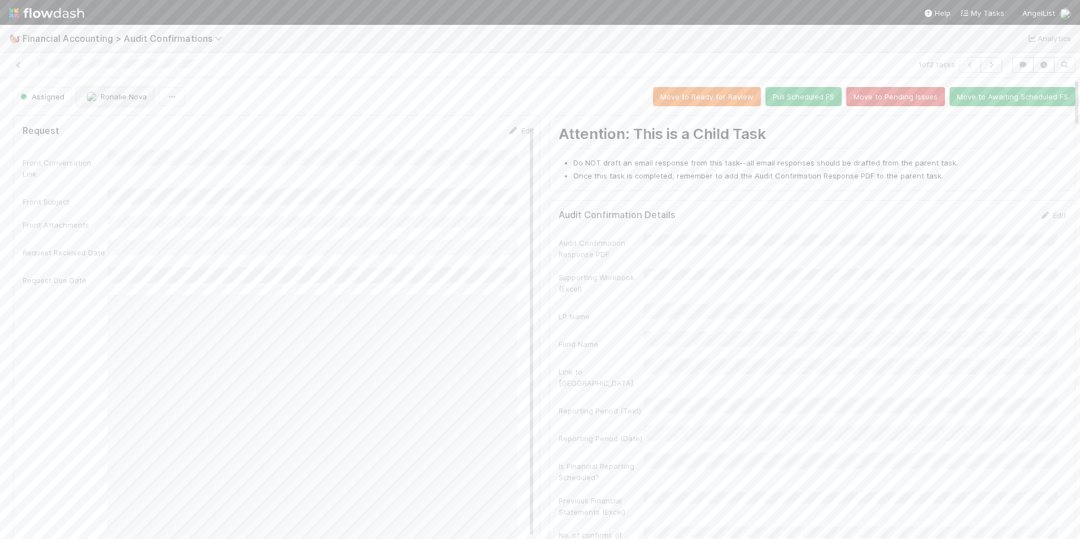
click at [107, 95] on span "Ronalie Nova" at bounding box center [124, 96] width 46 height 9
drag, startPoint x: 129, startPoint y: 127, endPoint x: 140, endPoint y: 122, distance: 11.6
click at [154, 127] on span "you" at bounding box center [160, 124] width 12 height 9
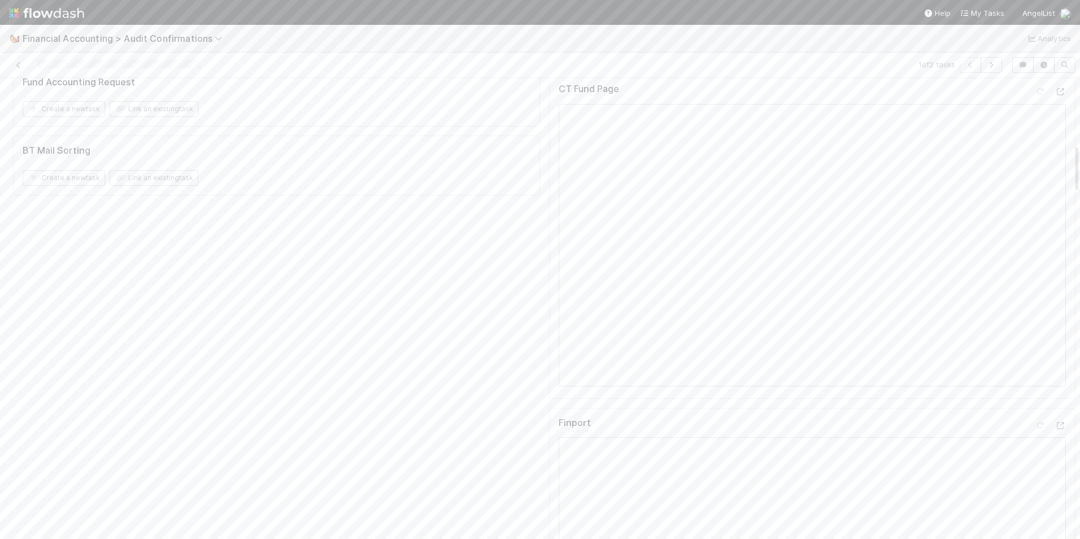
scroll to position [621, 0]
click at [1055, 393] on icon at bounding box center [1060, 396] width 11 height 7
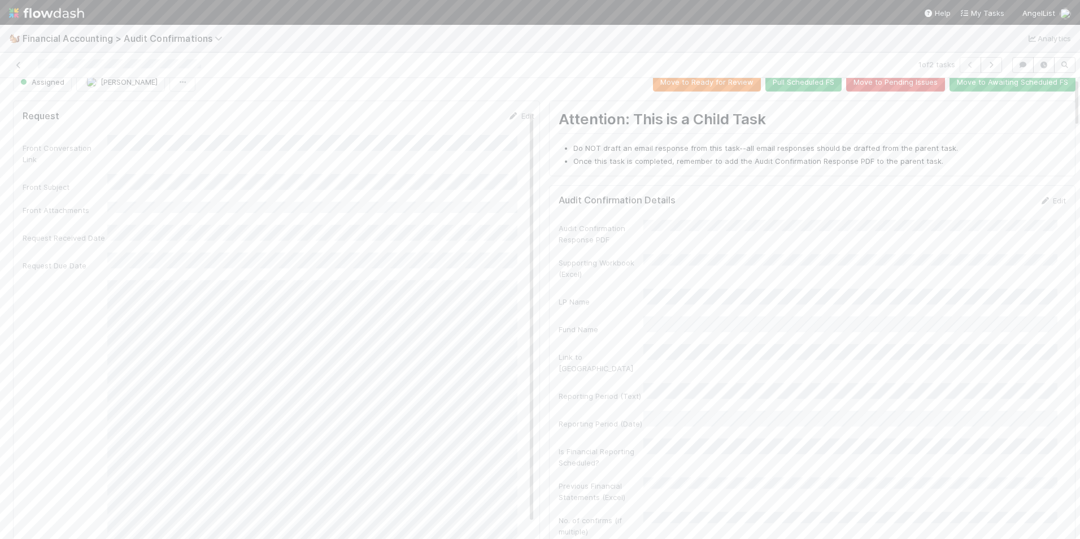
scroll to position [0, 0]
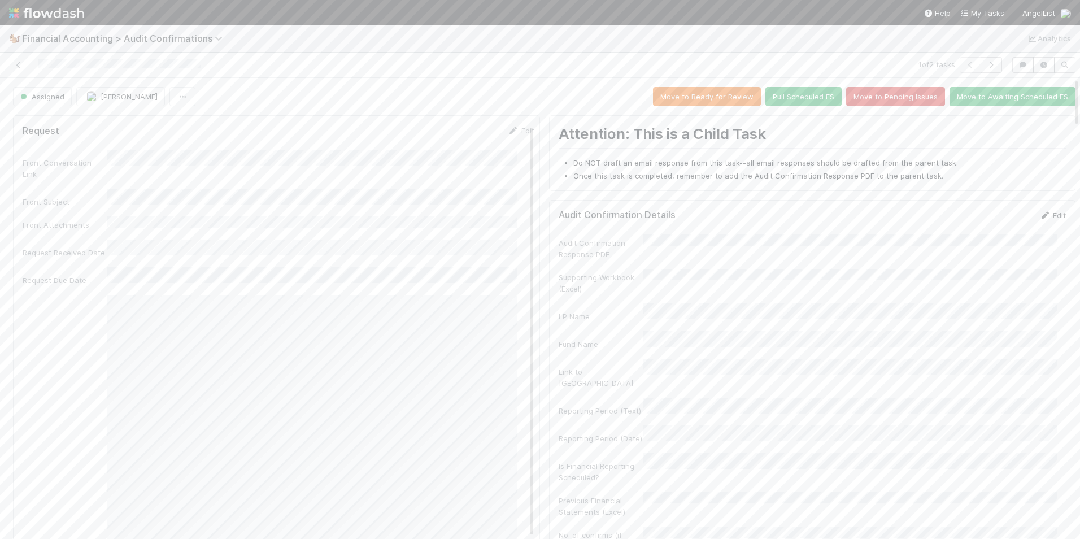
click at [1042, 215] on link "Edit" at bounding box center [1052, 215] width 27 height 9
click at [990, 220] on button "Save" at bounding box center [1006, 219] width 32 height 19
click at [697, 101] on button "Move to Ready for Review" at bounding box center [707, 96] width 108 height 19
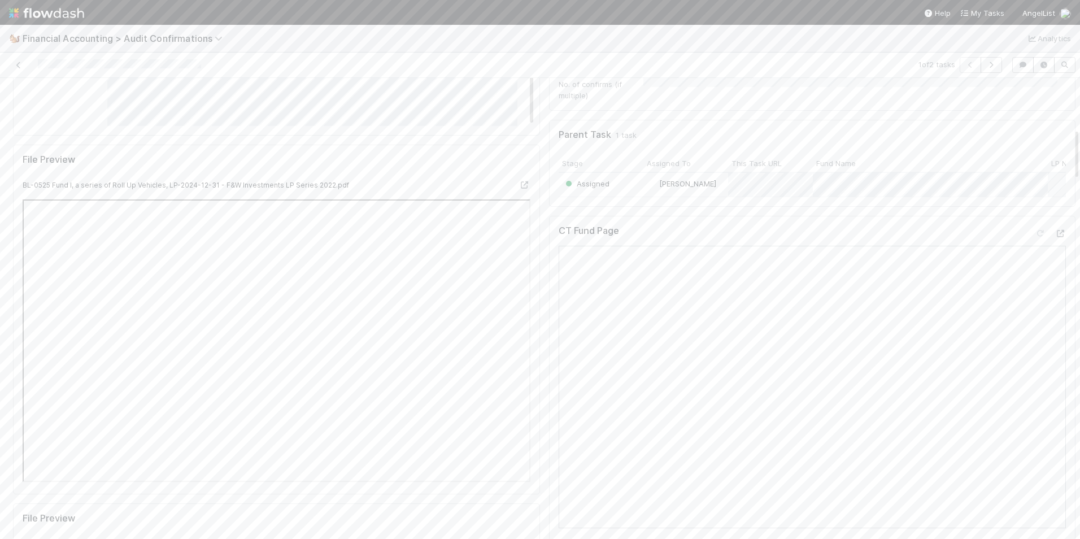
scroll to position [452, 0]
click at [615, 172] on div "Assigned" at bounding box center [601, 184] width 85 height 24
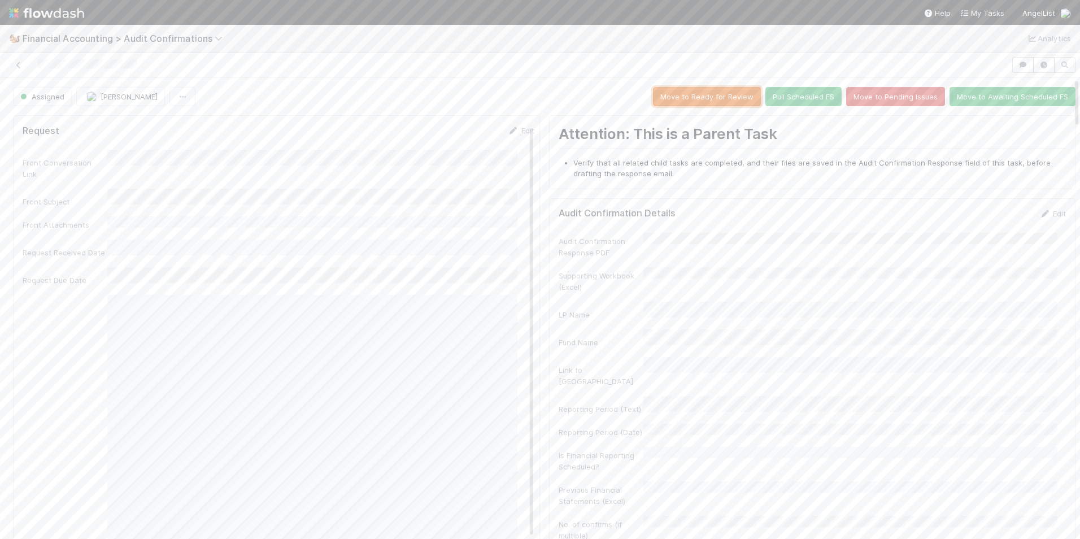
click at [685, 96] on button "Move to Ready for Review" at bounding box center [707, 96] width 108 height 19
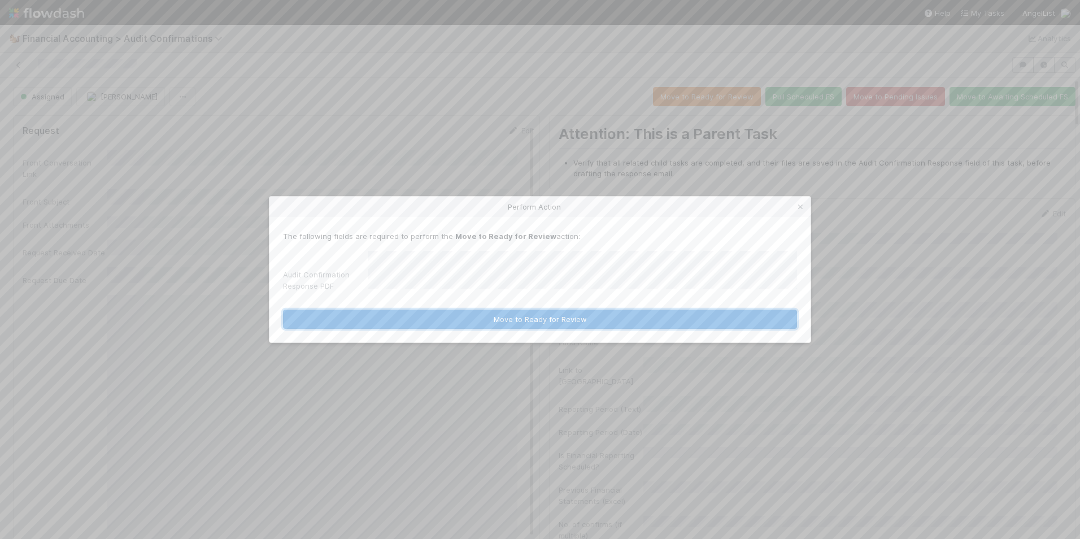
click at [571, 319] on button "Move to Ready for Review" at bounding box center [540, 319] width 514 height 19
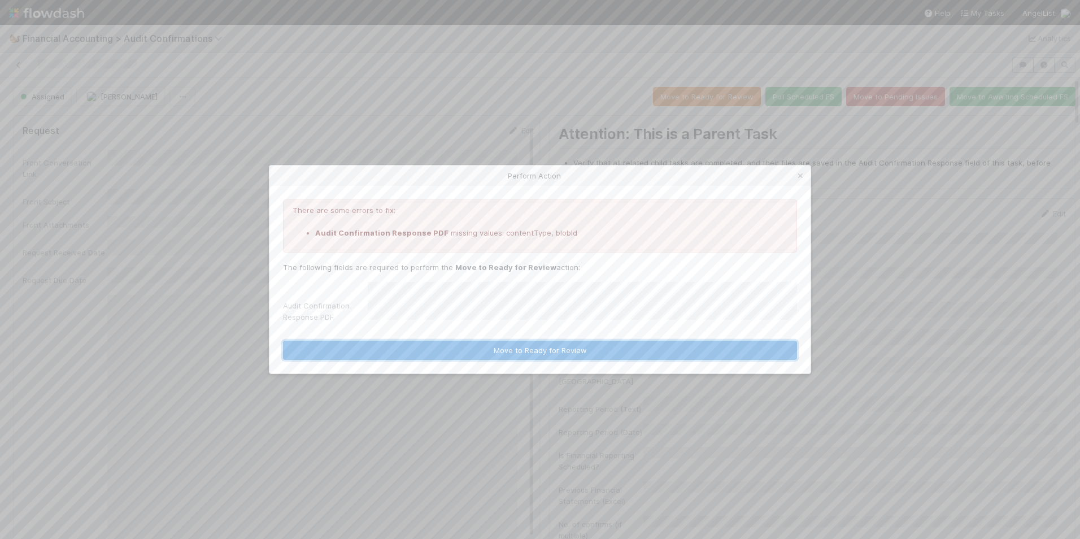
click at [537, 349] on button "Move to Ready for Review" at bounding box center [540, 350] width 514 height 19
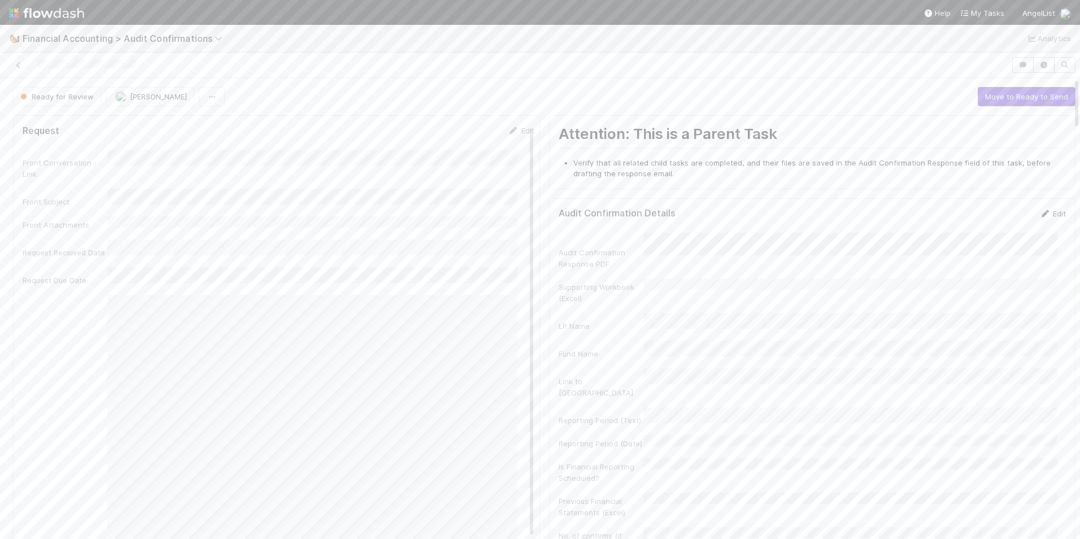
click at [1039, 212] on icon at bounding box center [1044, 213] width 11 height 7
click at [990, 214] on button "Save" at bounding box center [1006, 217] width 32 height 19
click at [15, 69] on link at bounding box center [18, 64] width 11 height 11
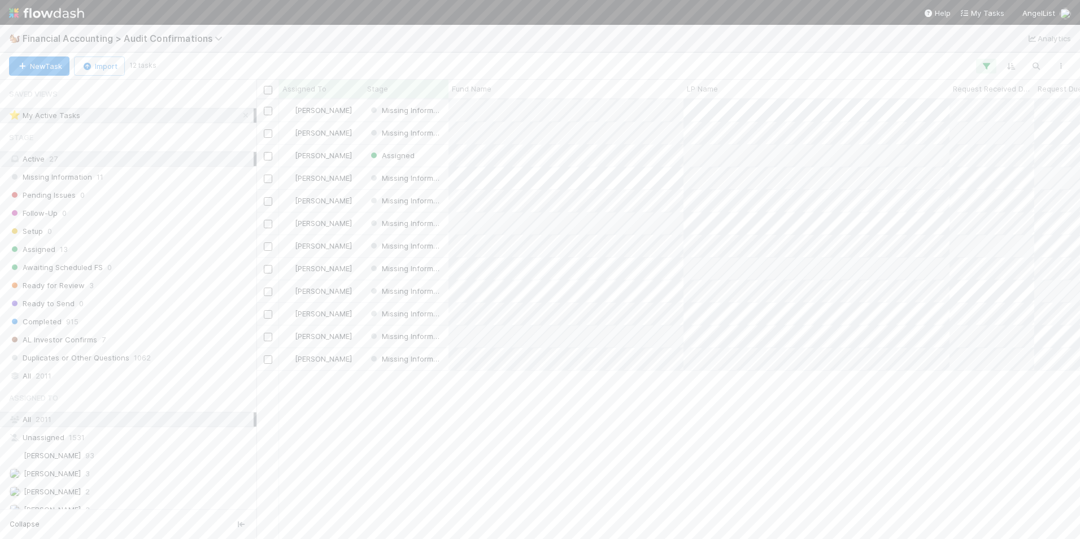
scroll to position [431, 815]
click at [1055, 269] on icon at bounding box center [1060, 272] width 11 height 7
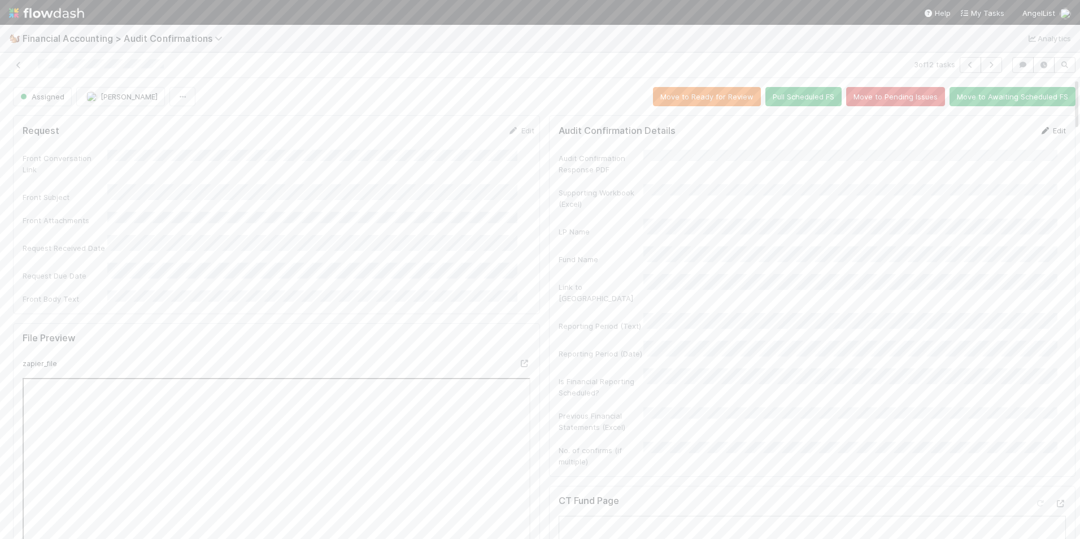
click at [1039, 130] on link "Edit" at bounding box center [1052, 130] width 27 height 9
click at [990, 129] on button "Save" at bounding box center [1006, 134] width 32 height 19
click at [703, 93] on button "Move to Ready for Review" at bounding box center [707, 96] width 108 height 19
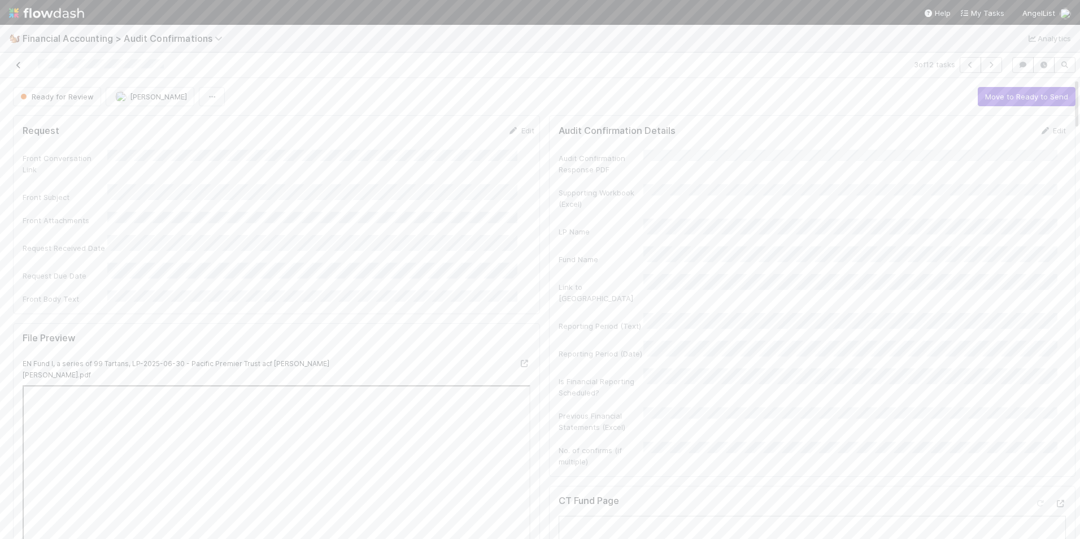
click at [23, 66] on icon at bounding box center [18, 65] width 11 height 7
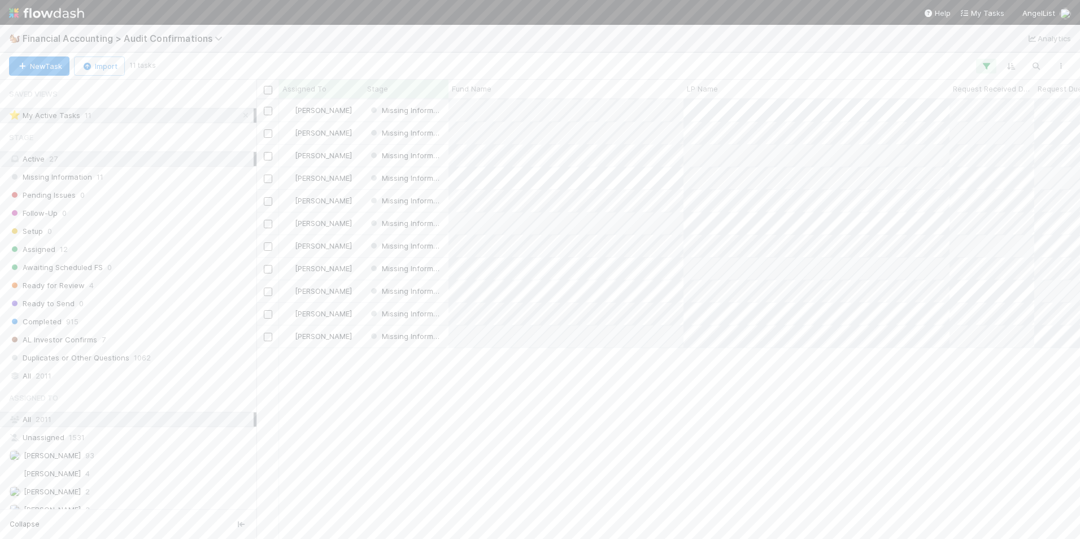
scroll to position [431, 815]
click at [272, 90] on div at bounding box center [268, 89] width 16 height 12
click at [264, 90] on input "checkbox" at bounding box center [268, 90] width 8 height 8
checkbox input "true"
click at [165, 72] on button "Bulk Actions (11)" at bounding box center [168, 65] width 79 height 19
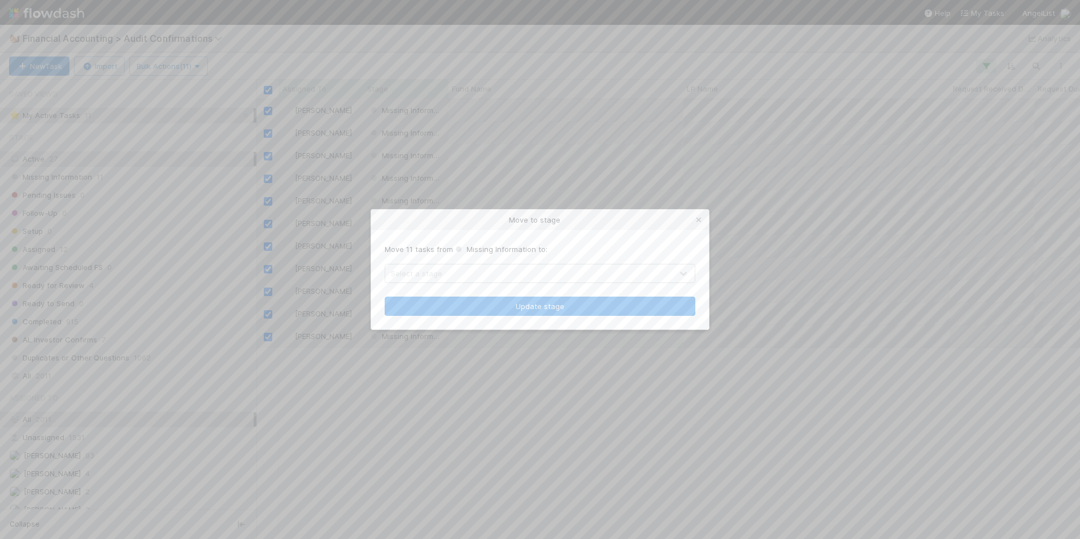
click at [497, 275] on div "Select a stage" at bounding box center [528, 273] width 287 height 18
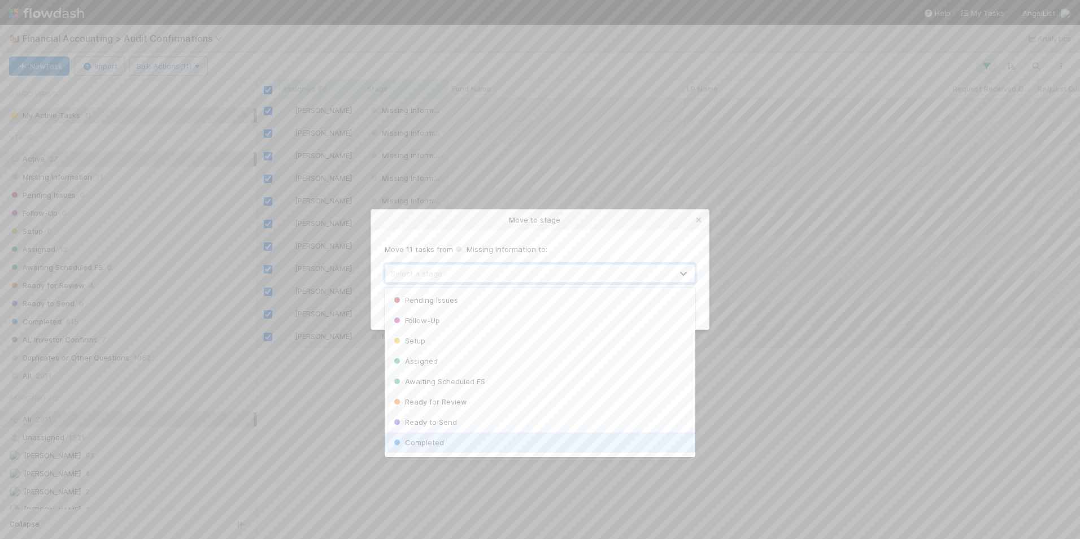
scroll to position [38, 0]
click at [463, 445] on span "Duplicates or Other Questions" at bounding box center [451, 444] width 120 height 9
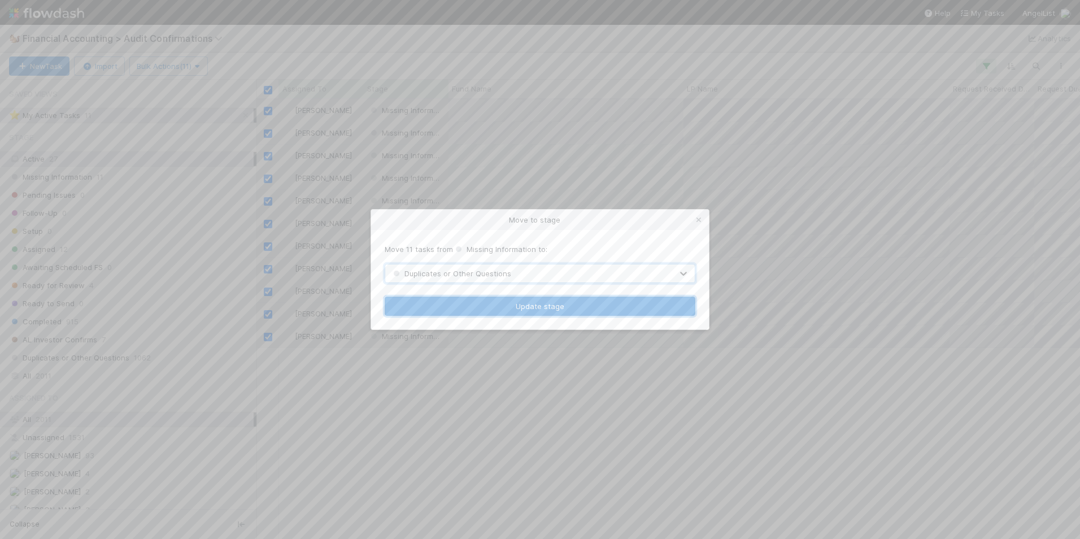
click at [545, 300] on button "Update stage" at bounding box center [540, 306] width 311 height 19
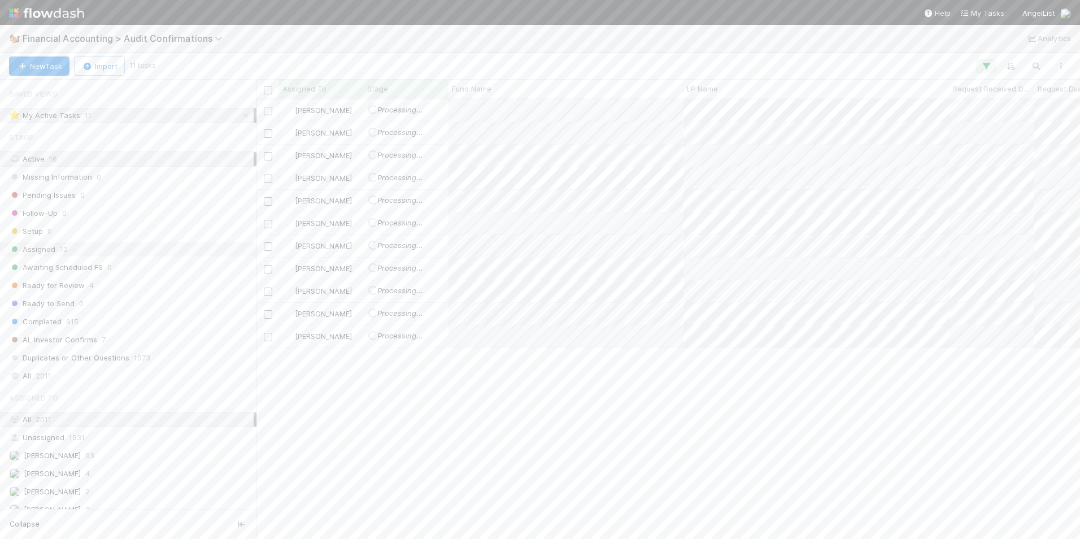
click at [106, 251] on div "Assigned 12" at bounding box center [131, 249] width 245 height 14
click at [240, 112] on icon at bounding box center [245, 115] width 11 height 7
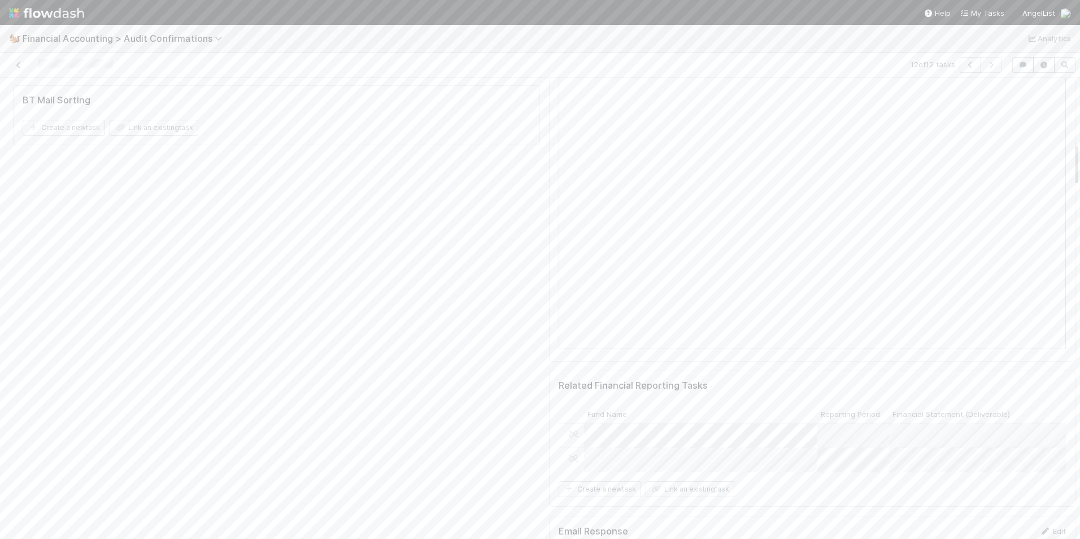
scroll to position [791, 0]
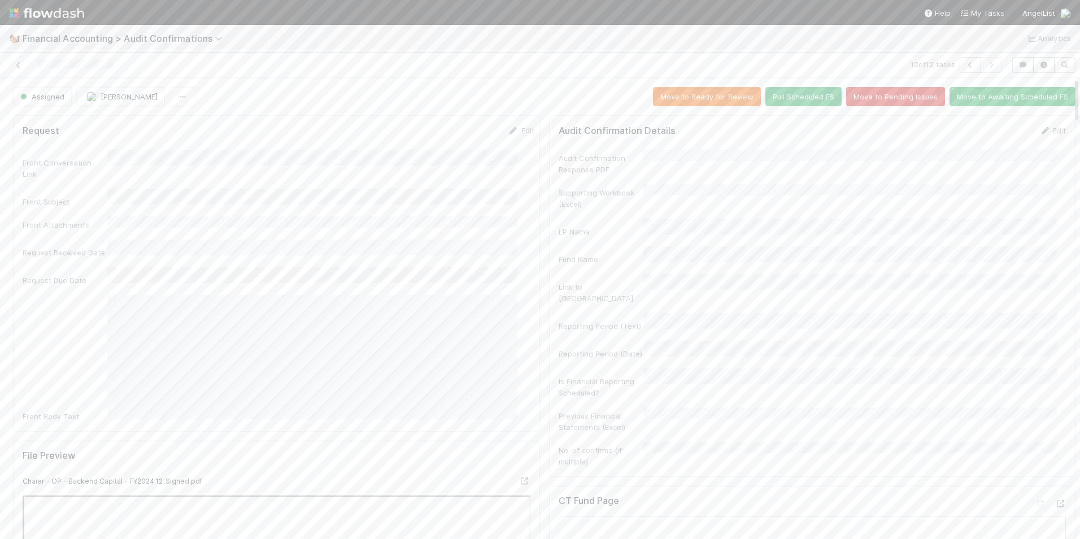
drag, startPoint x: 750, startPoint y: 172, endPoint x: 762, endPoint y: 164, distance: 14.3
click at [750, 172] on div "Audit Confirmation Response PDF" at bounding box center [813, 162] width 508 height 25
click at [1039, 129] on link "Edit" at bounding box center [1052, 130] width 27 height 9
click at [990, 137] on button "Save" at bounding box center [1006, 134] width 32 height 19
click at [127, 97] on span "[PERSON_NAME]" at bounding box center [129, 96] width 57 height 9
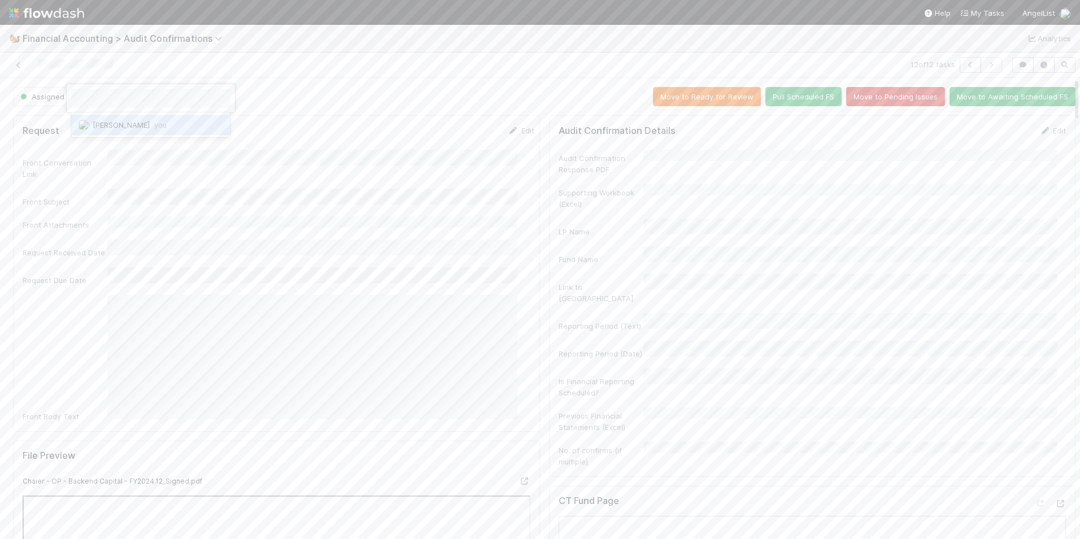
click at [154, 125] on span "you" at bounding box center [160, 124] width 12 height 9
click at [1039, 130] on icon at bounding box center [1044, 130] width 11 height 7
click at [990, 137] on button "Save" at bounding box center [1006, 134] width 32 height 19
click at [703, 99] on button "Move to Ready for Review" at bounding box center [707, 96] width 108 height 19
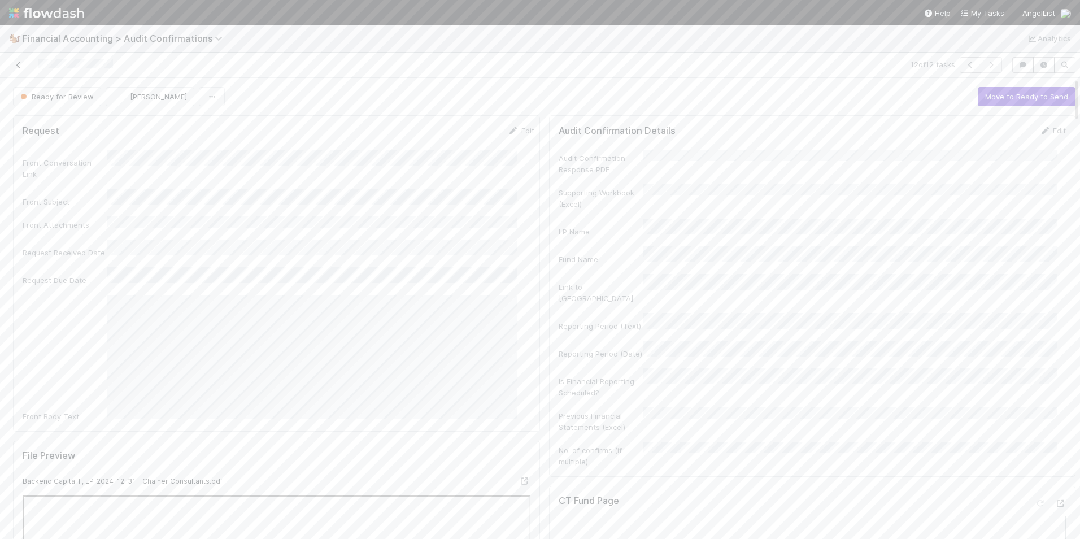
click at [20, 64] on icon at bounding box center [18, 65] width 11 height 7
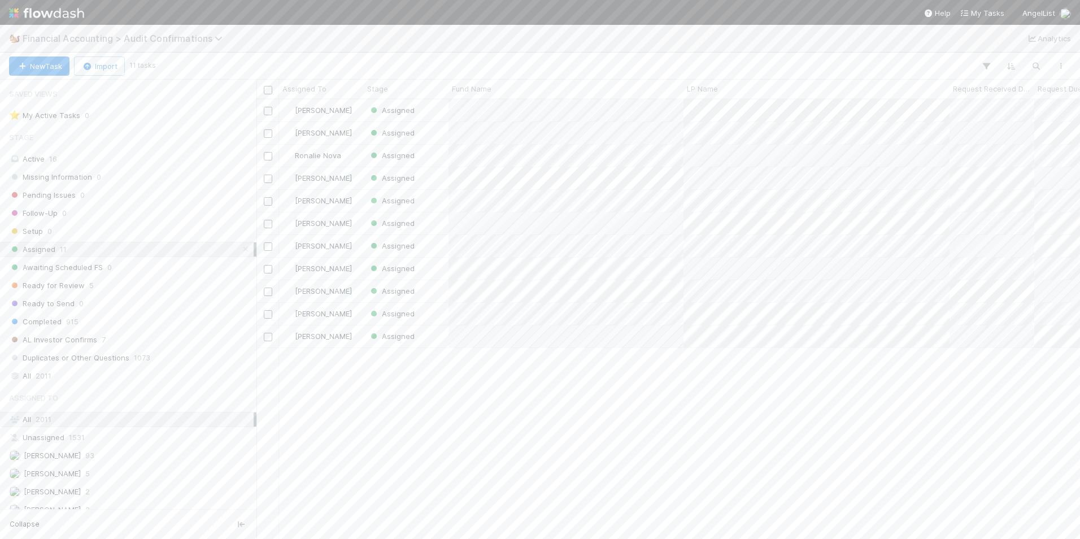
click at [165, 36] on span "Financial Accounting > Audit Confirmations" at bounding box center [126, 38] width 206 height 11
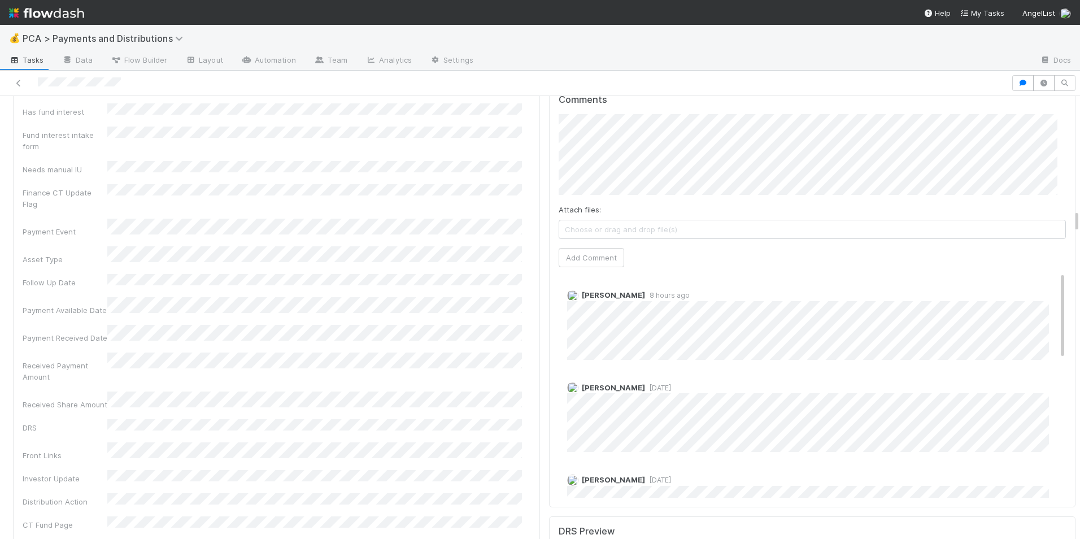
scroll to position [2147, 0]
